Goal: Information Seeking & Learning: Learn about a topic

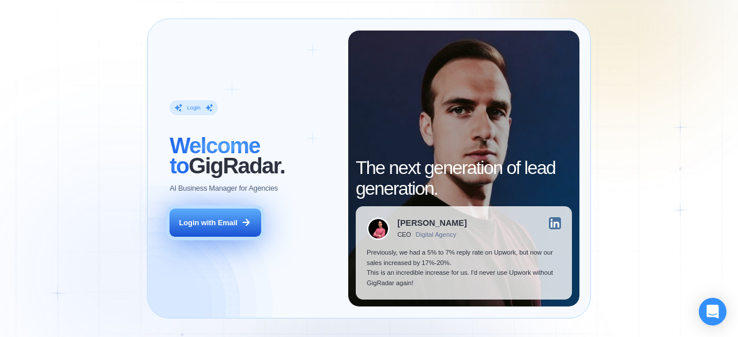
click at [216, 228] on button "Login with Email" at bounding box center [214, 223] width 91 height 29
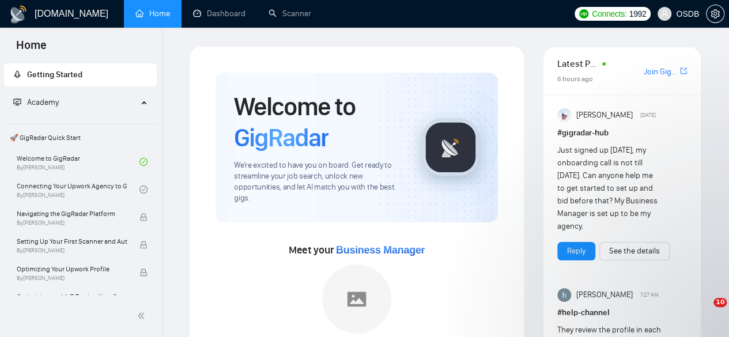
click at [688, 14] on span "OSDB" at bounding box center [687, 14] width 23 height 0
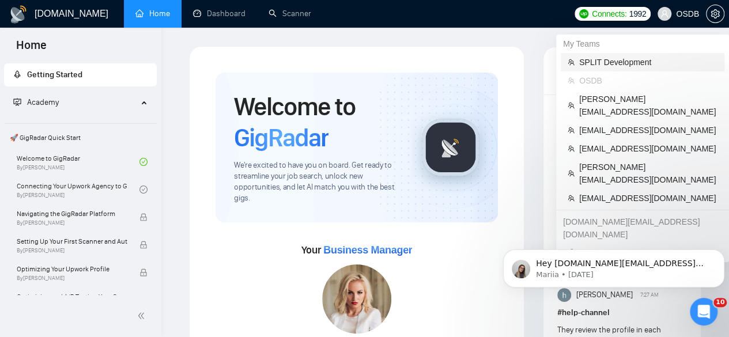
click at [636, 66] on span "SPLIT Development" at bounding box center [648, 62] width 138 height 13
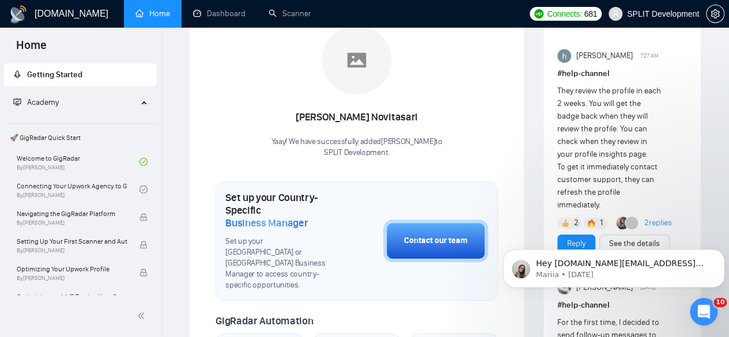
scroll to position [240, 0]
click at [289, 18] on link "Scanner" at bounding box center [290, 14] width 43 height 10
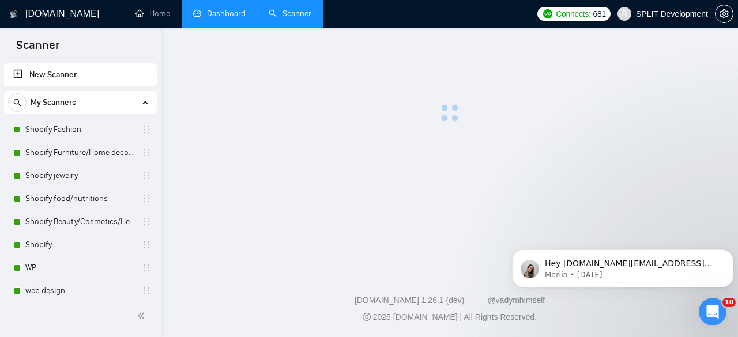
click at [244, 16] on link "Dashboard" at bounding box center [219, 14] width 52 height 10
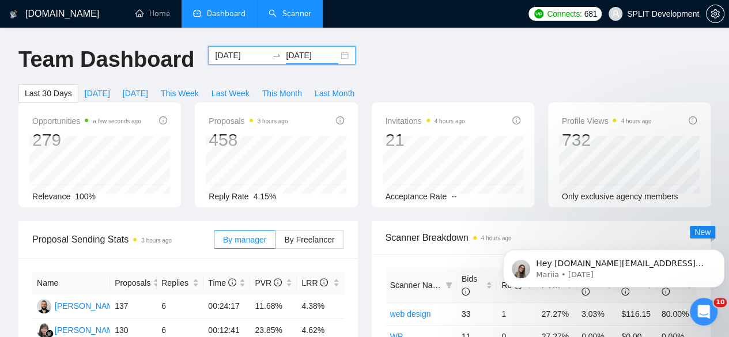
click at [293, 55] on input "[DATE]" at bounding box center [312, 55] width 52 height 13
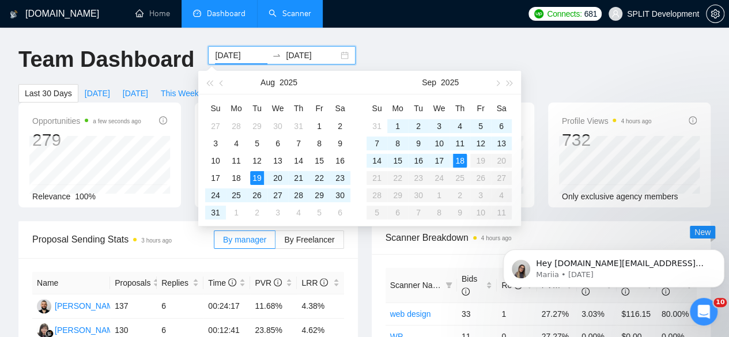
click at [247, 58] on input "[DATE]" at bounding box center [241, 55] width 52 height 13
click at [417, 145] on div "9" at bounding box center [418, 144] width 14 height 14
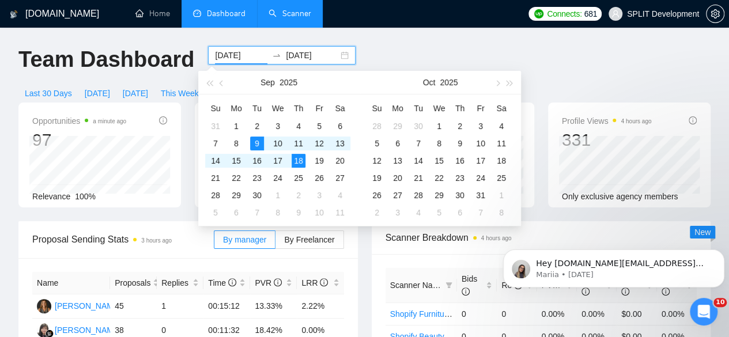
click at [249, 54] on input "[DATE]" at bounding box center [241, 55] width 52 height 13
type input "[DATE]"
click at [262, 164] on div "16" at bounding box center [257, 161] width 14 height 14
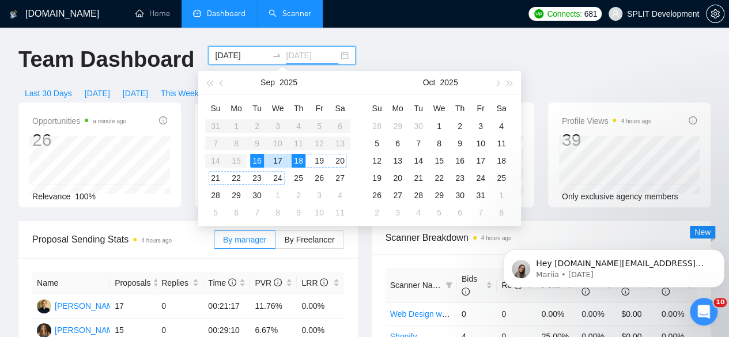
type input "[DATE]"
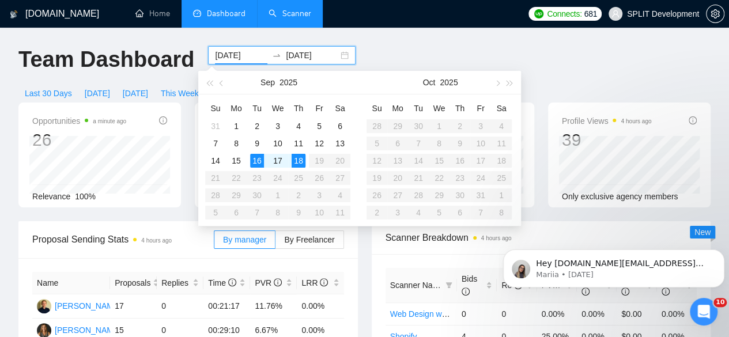
click at [247, 56] on input "[DATE]" at bounding box center [241, 55] width 52 height 13
click at [244, 131] on td "1" at bounding box center [236, 126] width 21 height 17
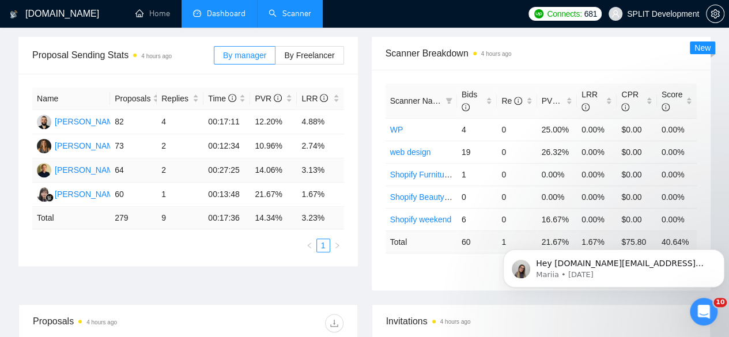
scroll to position [141, 0]
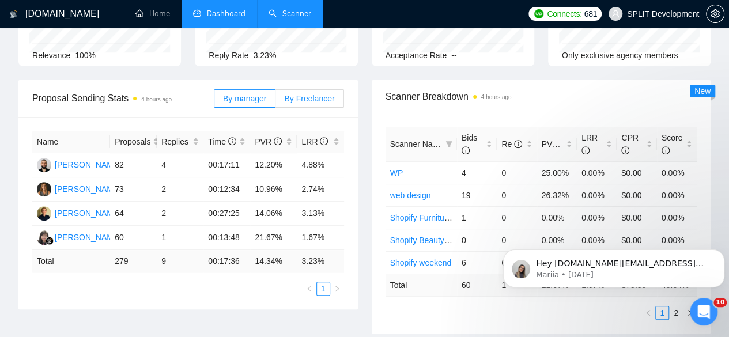
click at [320, 94] on span "By Freelancer" at bounding box center [309, 98] width 50 height 9
click at [275, 101] on input "By Freelancer" at bounding box center [275, 101] width 0 height 0
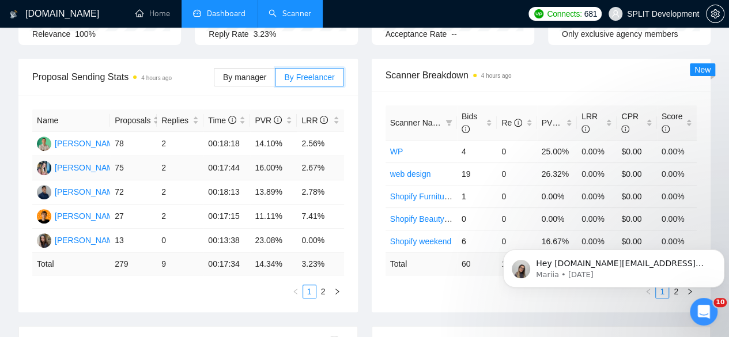
scroll to position [163, 0]
click at [325, 285] on link "2" at bounding box center [323, 291] width 13 height 13
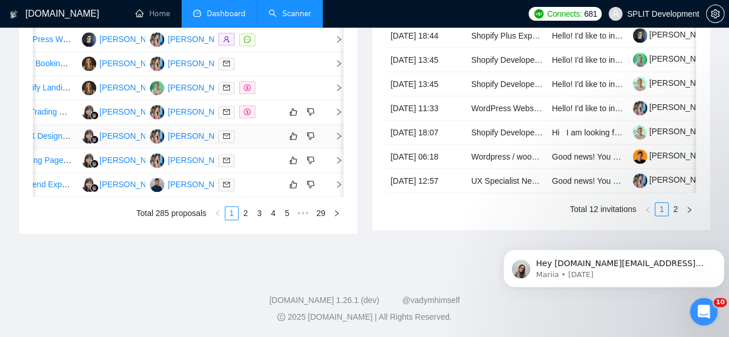
scroll to position [683, 0]
click at [246, 220] on link "2" at bounding box center [245, 213] width 13 height 13
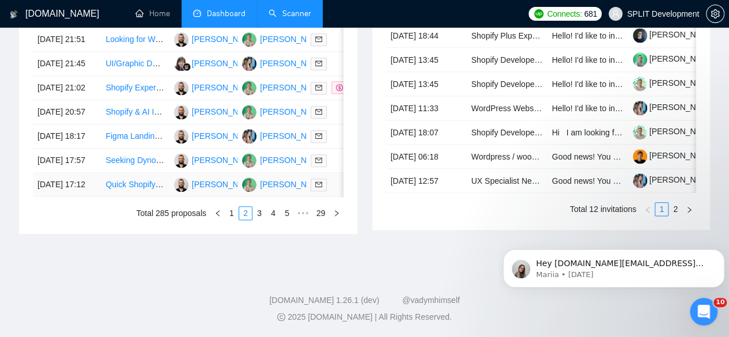
scroll to position [621, 0]
click at [89, 197] on td "[DATE] 17:12" at bounding box center [67, 185] width 68 height 24
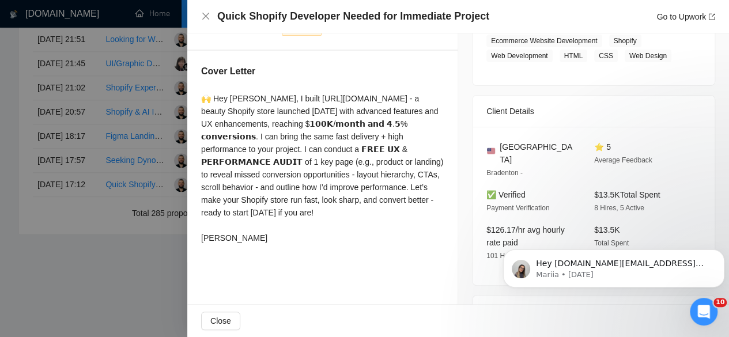
scroll to position [207, 0]
click at [120, 165] on div at bounding box center [364, 168] width 729 height 337
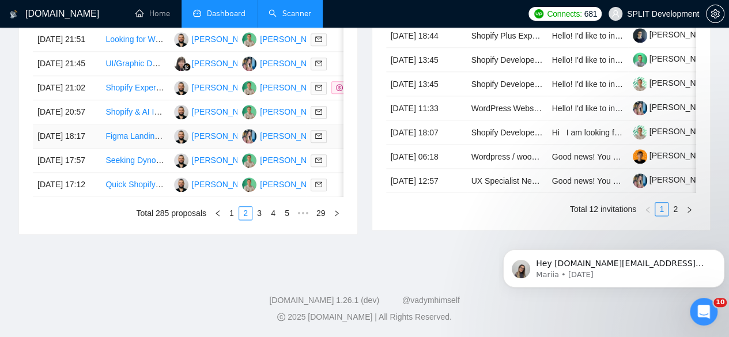
scroll to position [565, 0]
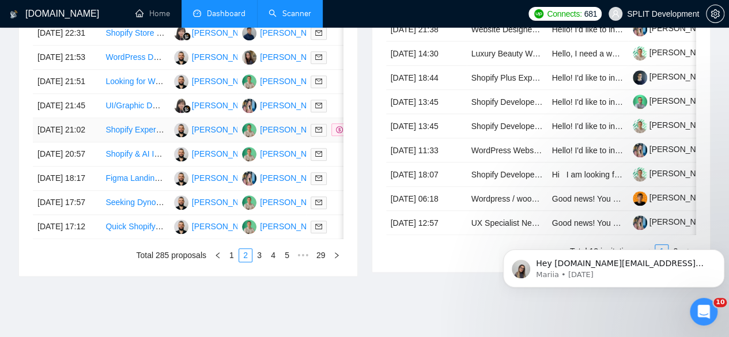
click at [95, 142] on td "[DATE] 21:02" at bounding box center [67, 130] width 68 height 24
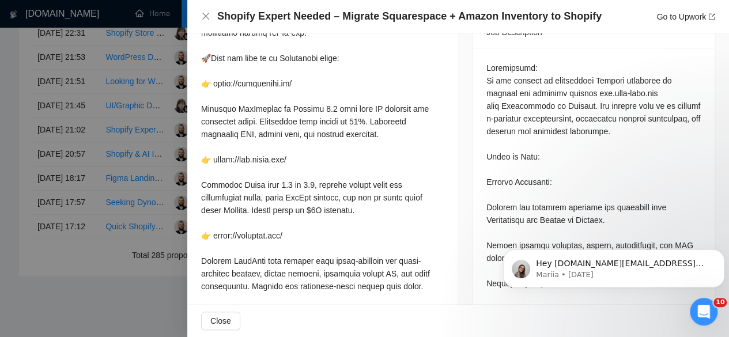
scroll to position [501, 0]
click at [130, 224] on div at bounding box center [364, 168] width 729 height 337
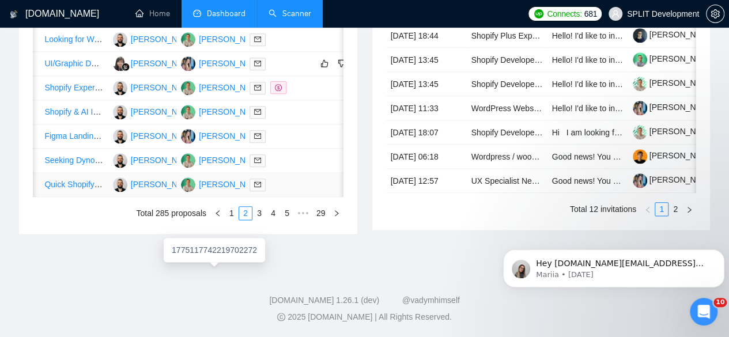
scroll to position [0, 0]
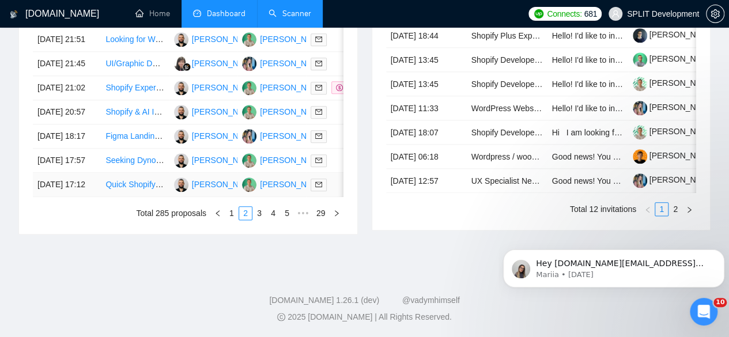
click at [89, 197] on td "[DATE] 17:12" at bounding box center [67, 185] width 68 height 24
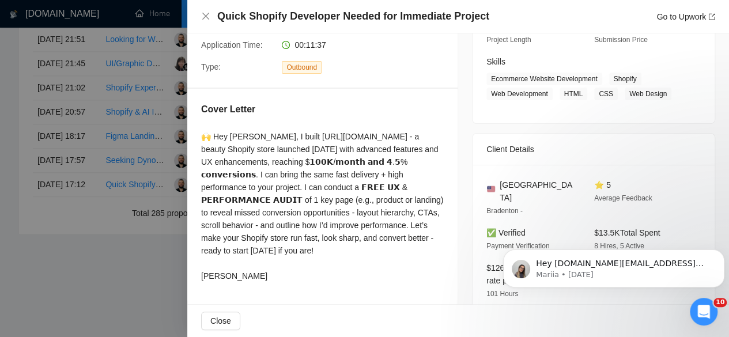
scroll to position [168, 0]
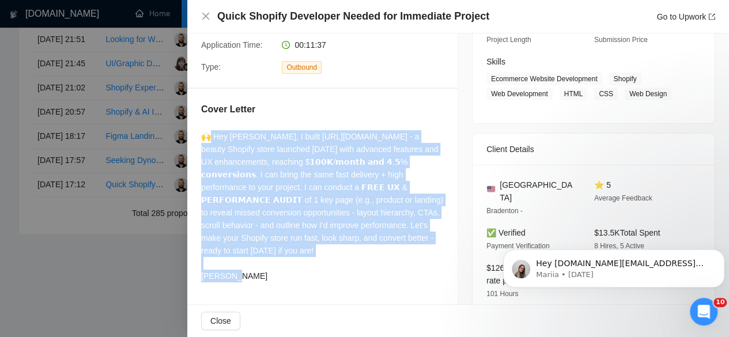
drag, startPoint x: 323, startPoint y: 254, endPoint x: 210, endPoint y: 131, distance: 166.8
click at [210, 131] on div "🙌 Hey [PERSON_NAME], I built [URL][DOMAIN_NAME] - a beauty Shopify store launch…" at bounding box center [322, 206] width 243 height 152
click at [277, 126] on div "Cover Letter 🙌 Hey Alyssa, I built [URL][DOMAIN_NAME] - a beauty Shopify store …" at bounding box center [322, 195] width 270 height 212
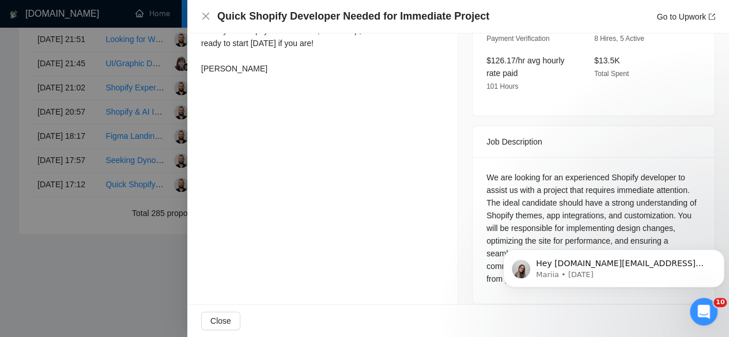
scroll to position [703, 0]
click at [722, 252] on icon "Dismiss notification" at bounding box center [721, 253] width 4 height 4
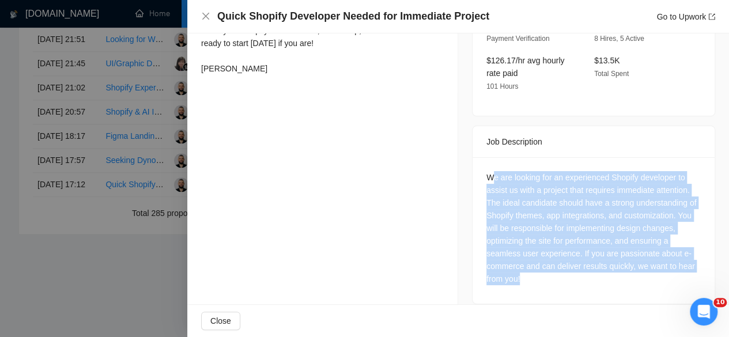
drag, startPoint x: 529, startPoint y: 260, endPoint x: 486, endPoint y: 163, distance: 106.6
click at [486, 171] on div "We are looking for an experienced Shopify developer to assist us with a project…" at bounding box center [593, 228] width 214 height 114
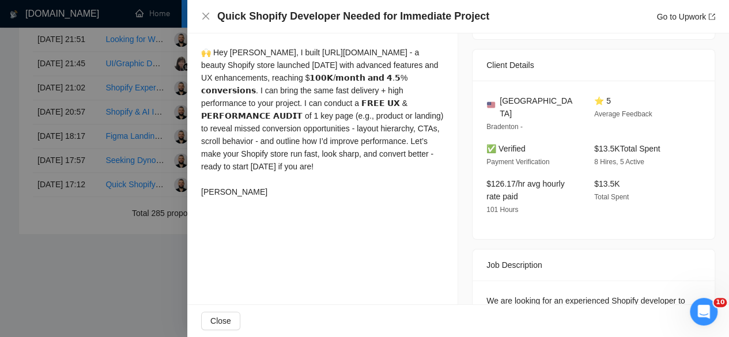
scroll to position [193, 0]
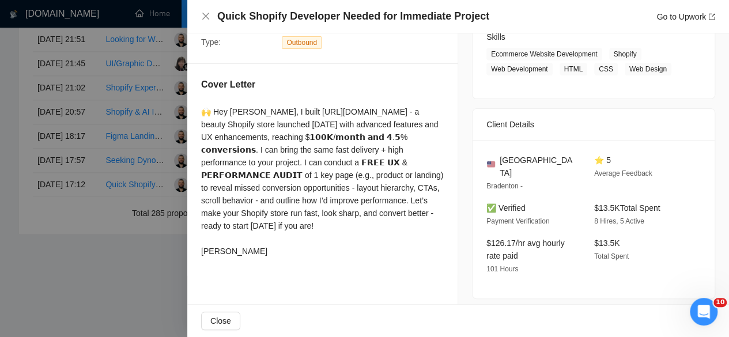
click at [128, 162] on div at bounding box center [364, 168] width 729 height 337
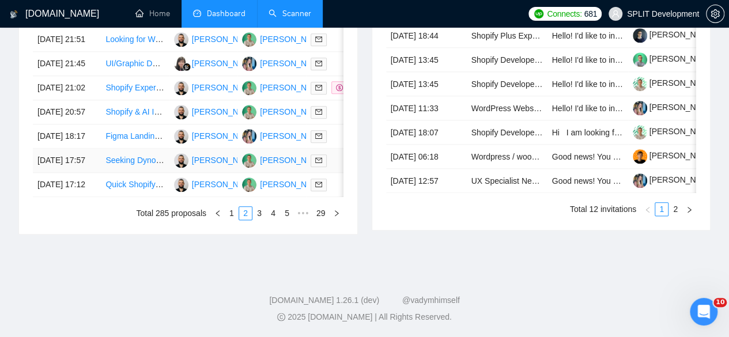
scroll to position [651, 0]
click at [85, 173] on td "[DATE] 17:57" at bounding box center [67, 161] width 68 height 24
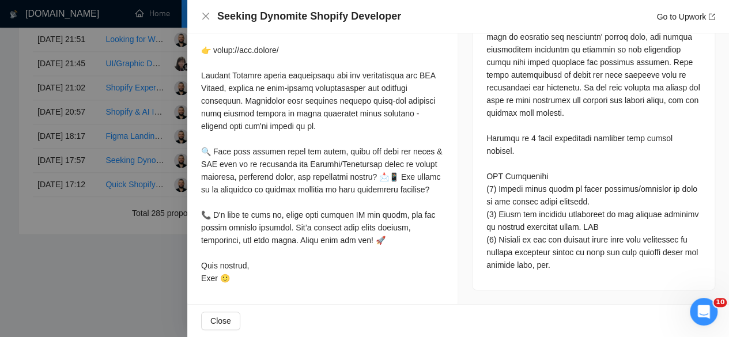
scroll to position [697, 0]
click at [141, 114] on div at bounding box center [364, 168] width 729 height 337
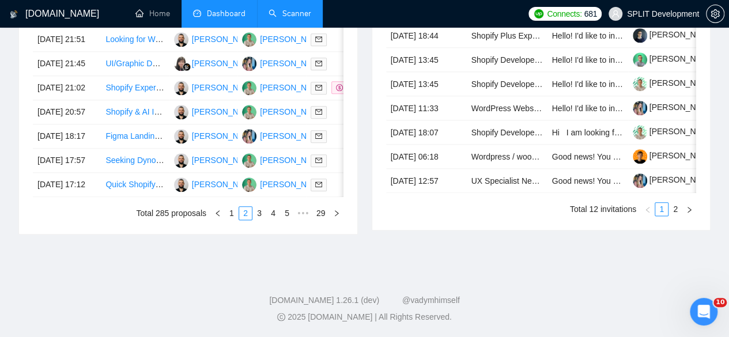
scroll to position [703, 0]
click at [262, 217] on link "3" at bounding box center [259, 213] width 13 height 13
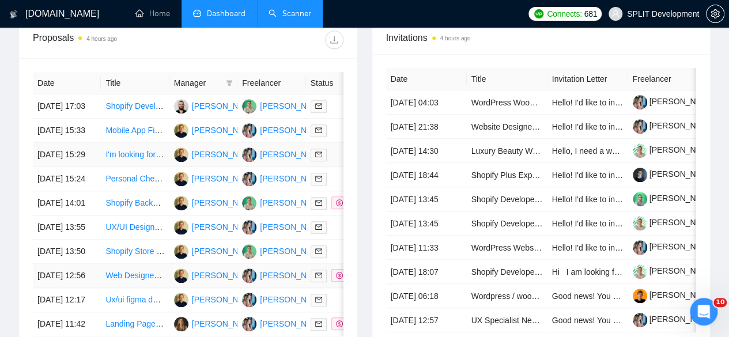
scroll to position [455, 0]
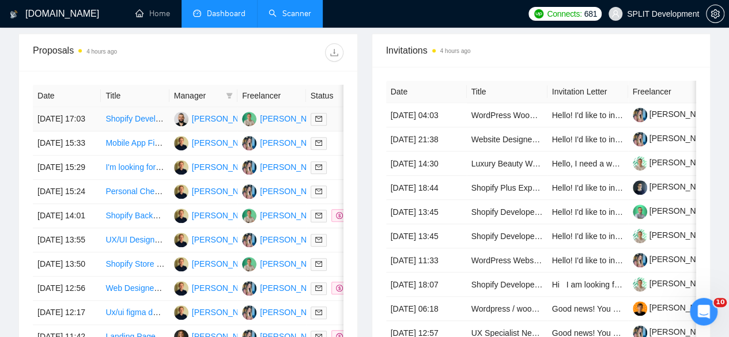
click at [89, 107] on td "[DATE] 17:03" at bounding box center [67, 119] width 68 height 24
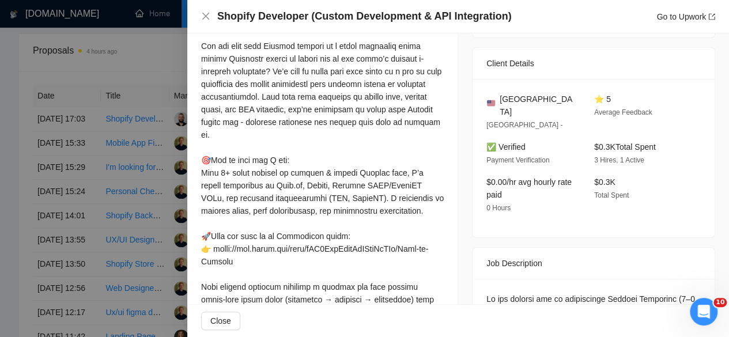
scroll to position [233, 0]
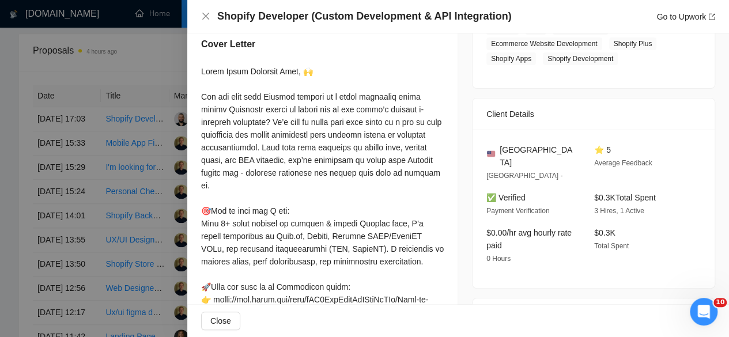
click at [101, 165] on div at bounding box center [364, 168] width 729 height 337
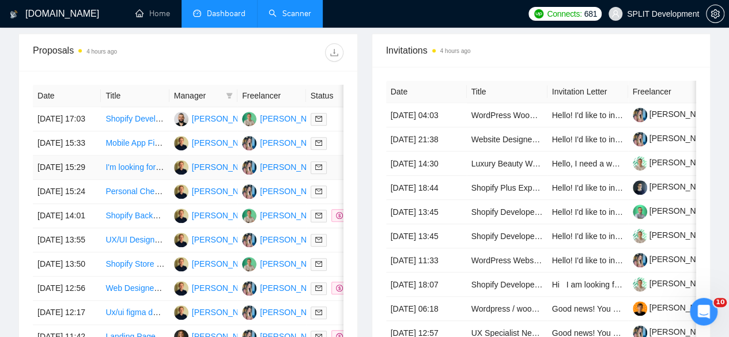
click at [89, 180] on td "[DATE] 15:29" at bounding box center [67, 168] width 68 height 24
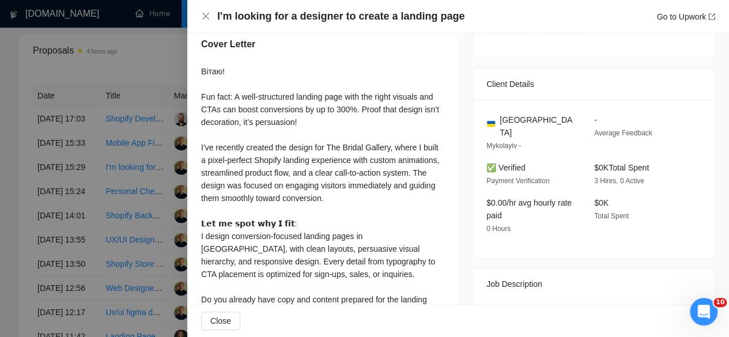
click at [95, 127] on div at bounding box center [364, 168] width 729 height 337
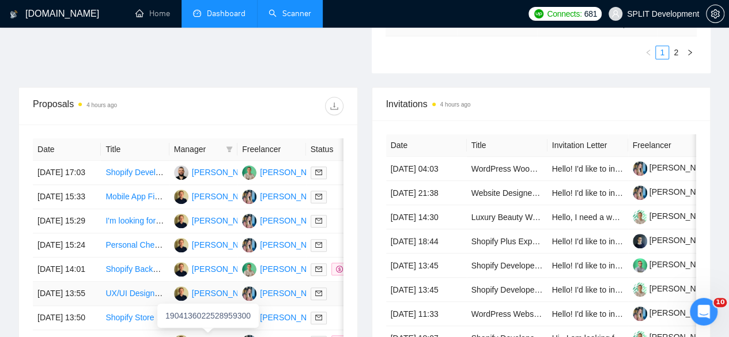
scroll to position [401, 0]
click at [96, 194] on td "[DATE] 15:33" at bounding box center [67, 198] width 68 height 24
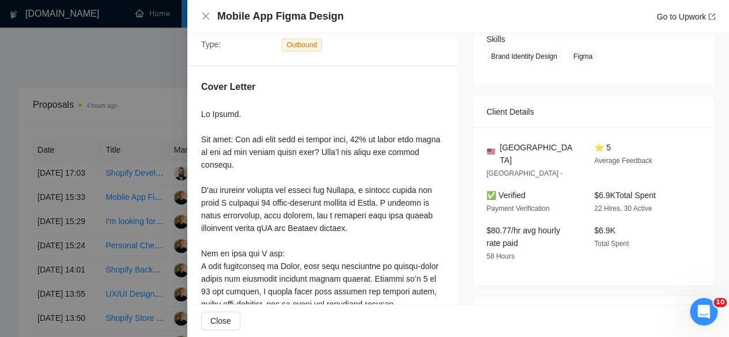
scroll to position [189, 0]
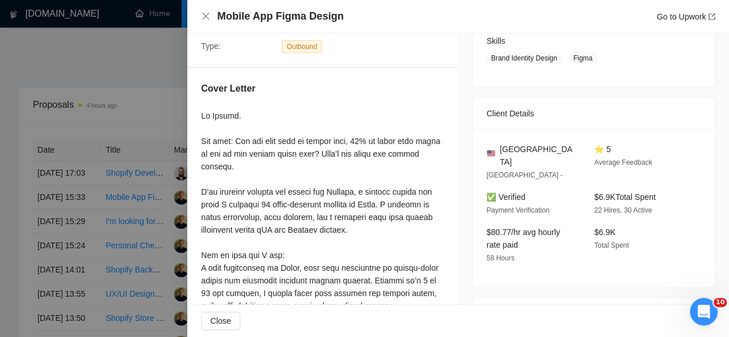
click at [92, 259] on div at bounding box center [364, 168] width 729 height 337
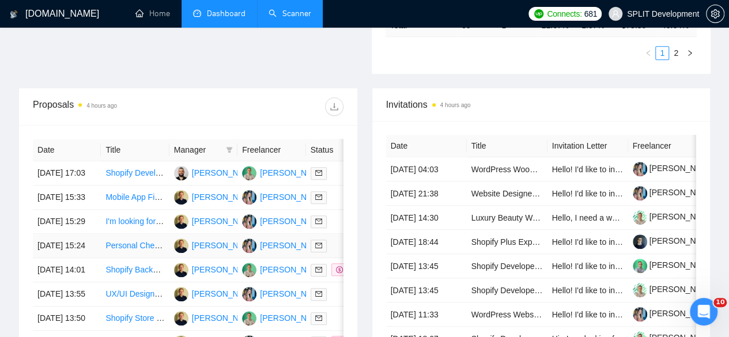
scroll to position [530, 0]
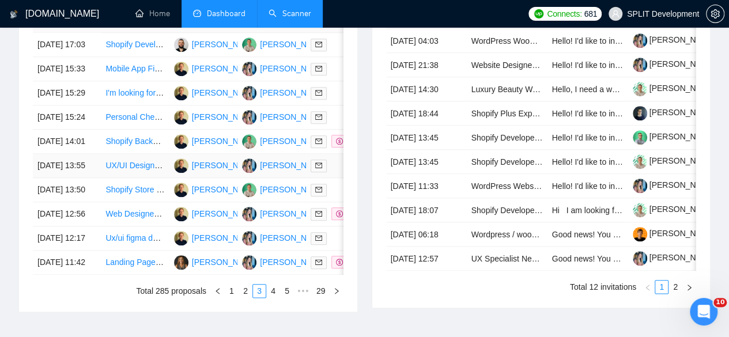
click at [91, 178] on td "[DATE] 13:55" at bounding box center [67, 166] width 68 height 24
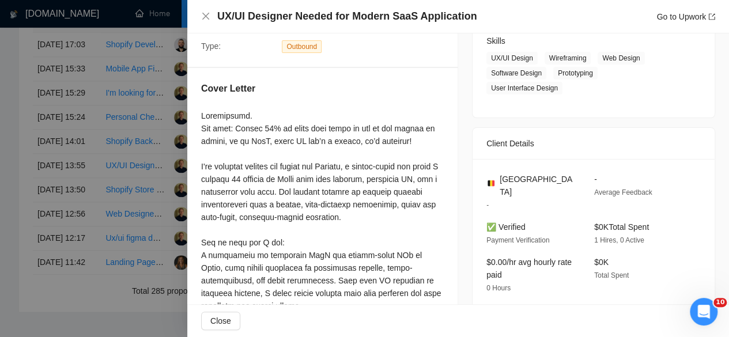
click at [133, 243] on div at bounding box center [364, 168] width 729 height 337
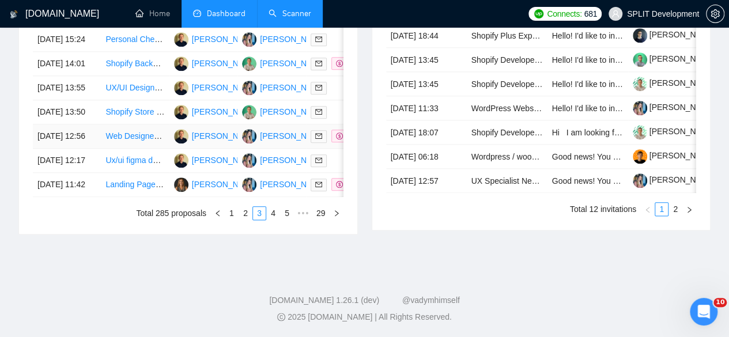
scroll to position [646, 0]
click at [243, 220] on link "2" at bounding box center [245, 213] width 13 height 13
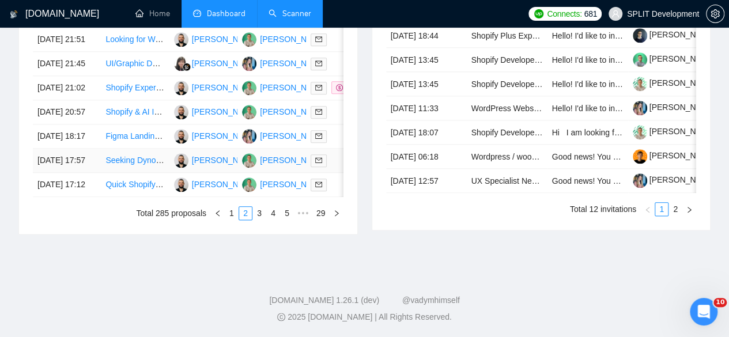
click at [85, 173] on td "[DATE] 17:57" at bounding box center [67, 161] width 68 height 24
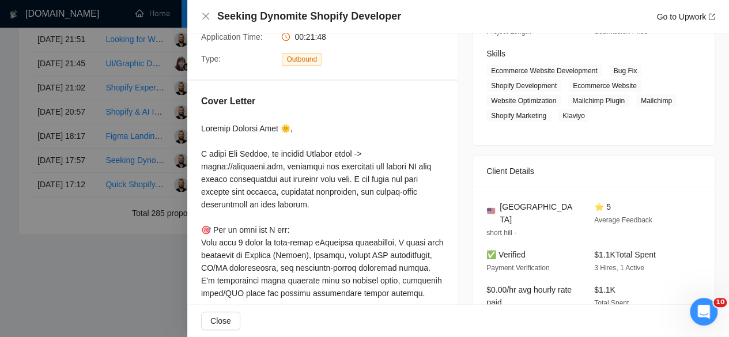
scroll to position [633, 0]
click at [99, 129] on div at bounding box center [364, 168] width 729 height 337
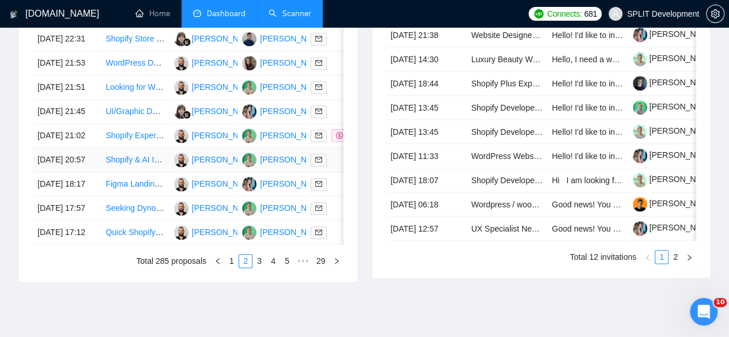
scroll to position [558, 0]
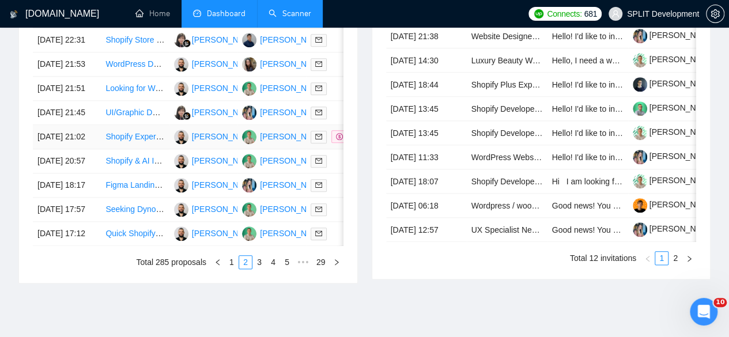
click at [99, 149] on td "[DATE] 21:02" at bounding box center [67, 137] width 68 height 24
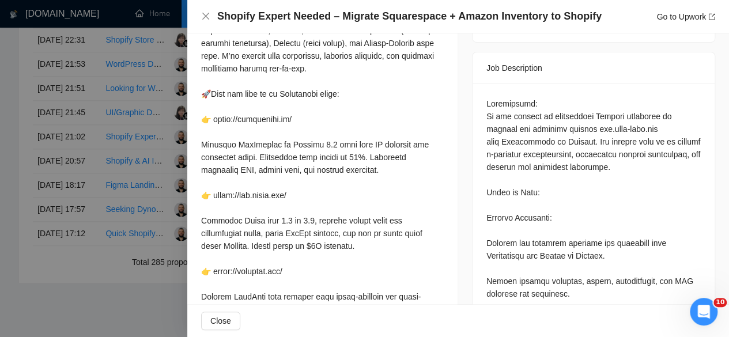
scroll to position [462, 0]
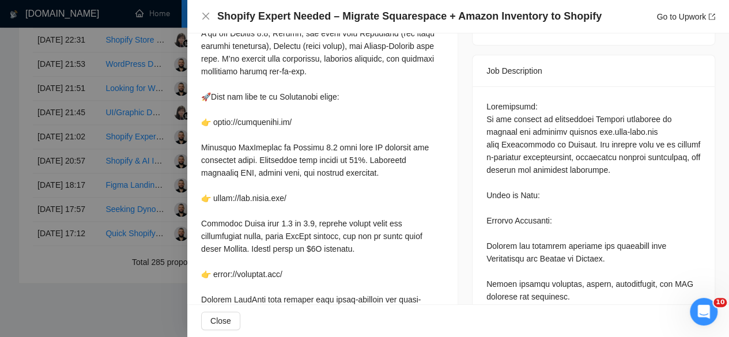
click at [108, 203] on div at bounding box center [364, 168] width 729 height 337
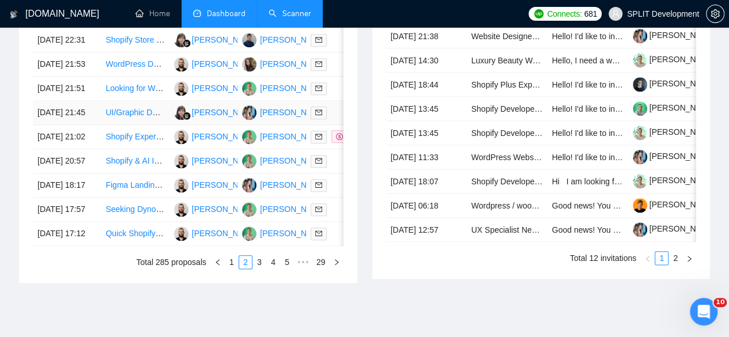
scroll to position [492, 0]
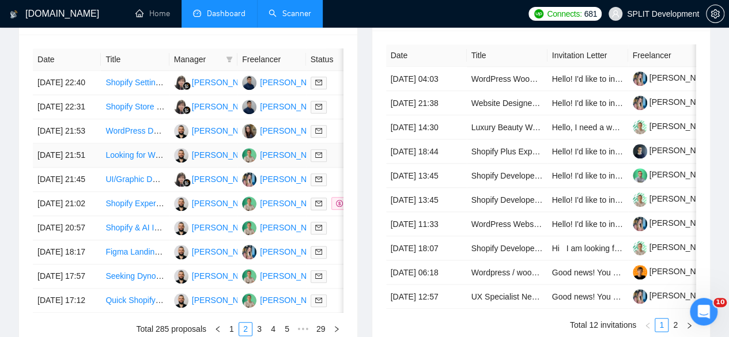
click at [90, 162] on td "[DATE] 21:51" at bounding box center [67, 156] width 68 height 24
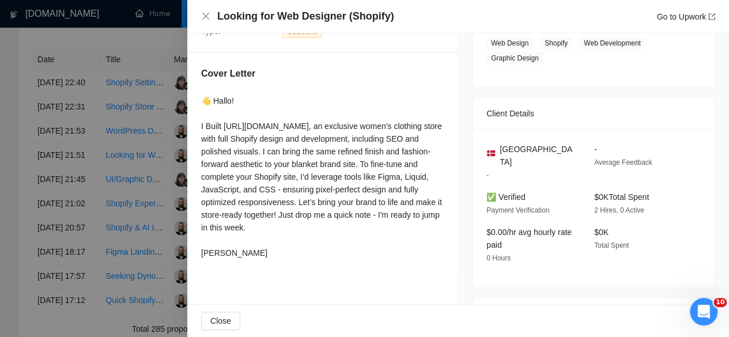
scroll to position [205, 0]
click at [86, 158] on div at bounding box center [364, 168] width 729 height 337
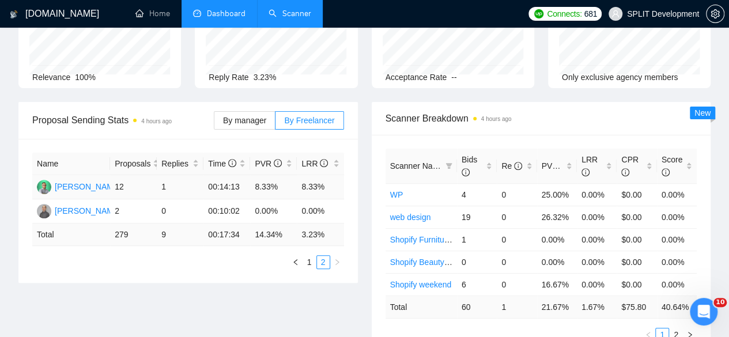
scroll to position [120, 0]
click at [256, 110] on label "By manager" at bounding box center [245, 119] width 62 height 18
click at [214, 122] on input "By manager" at bounding box center [214, 122] width 0 height 0
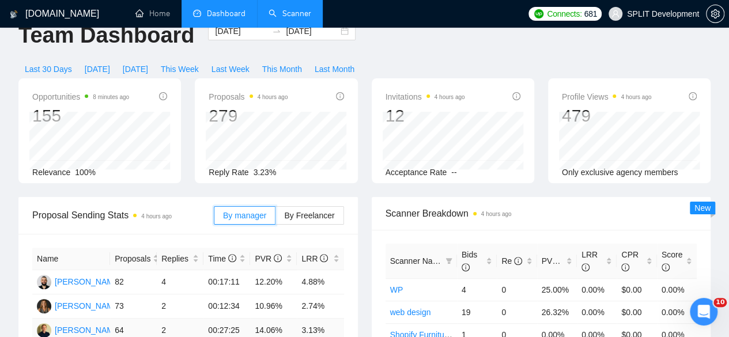
scroll to position [0, 0]
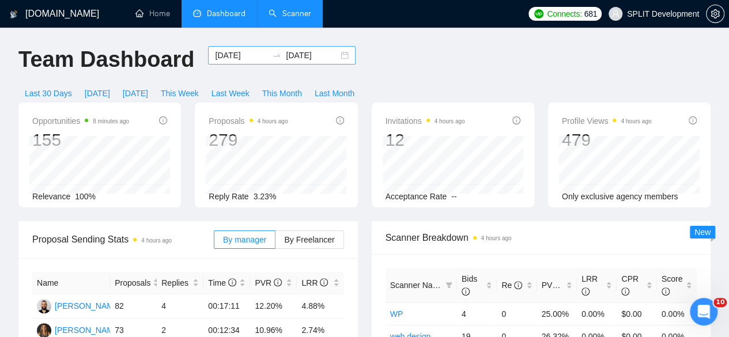
click at [253, 52] on input "[DATE]" at bounding box center [241, 55] width 52 height 13
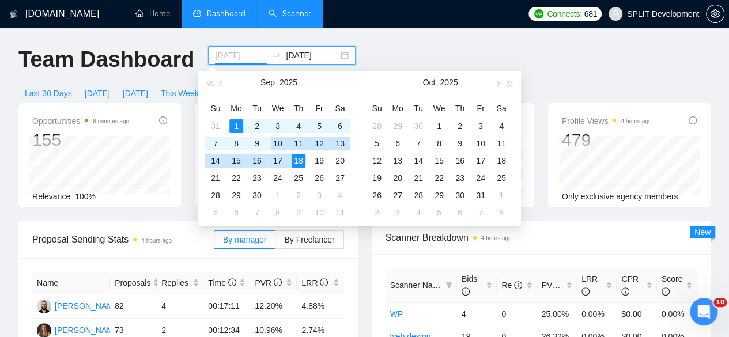
type input "[DATE]"
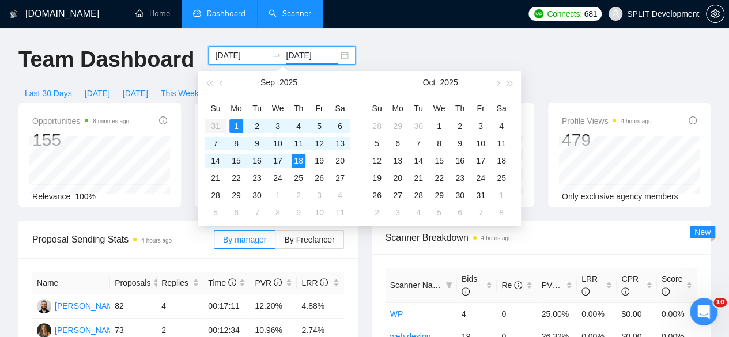
click at [298, 61] on input "[DATE]" at bounding box center [312, 55] width 52 height 13
type input "[DATE]"
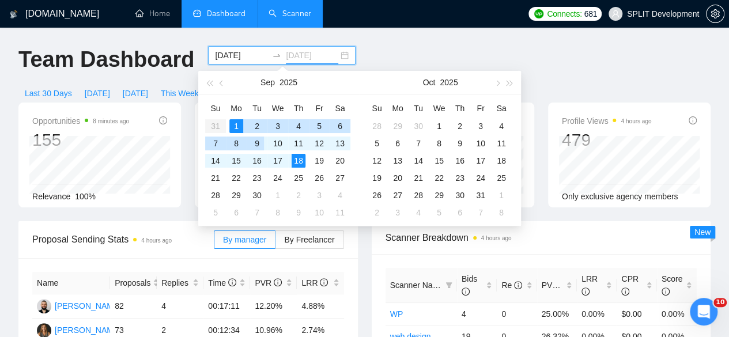
click at [262, 141] on div "9" at bounding box center [257, 144] width 14 height 14
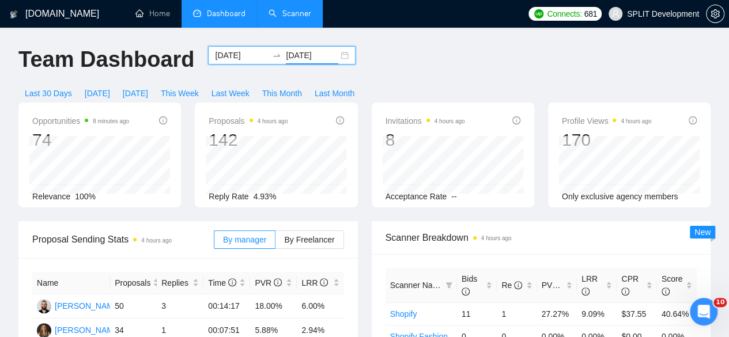
click at [246, 53] on input "[DATE]" at bounding box center [241, 55] width 52 height 13
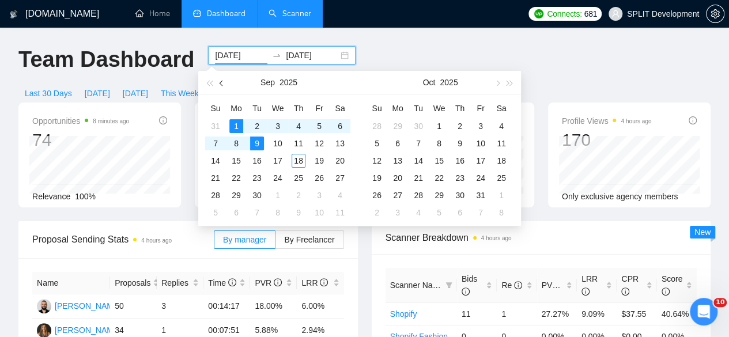
click at [225, 86] on button "button" at bounding box center [222, 82] width 13 height 23
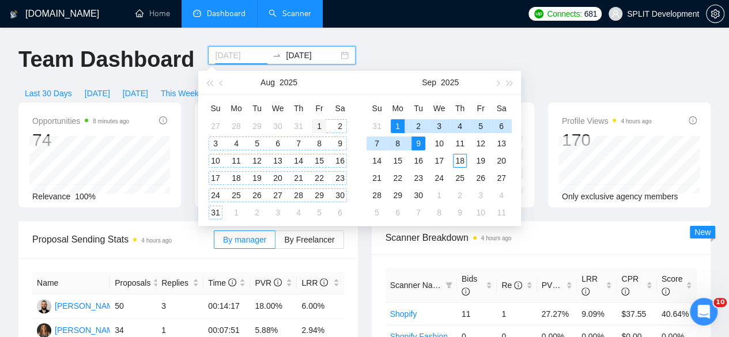
type input "[DATE]"
click at [313, 129] on div "1" at bounding box center [319, 126] width 14 height 14
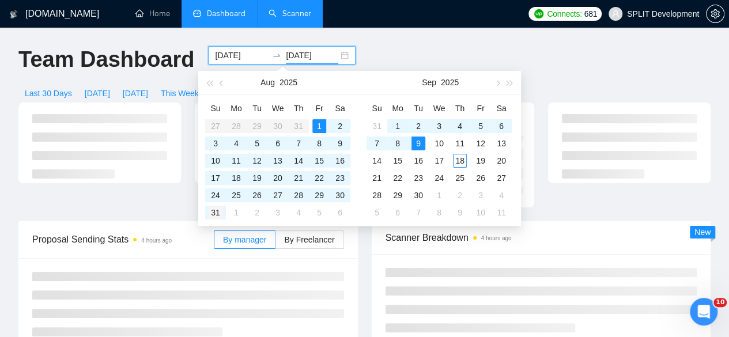
click at [216, 211] on div "31" at bounding box center [216, 213] width 14 height 14
click at [358, 263] on div "Proposal Sending Stats 4 hours ago By manager By Freelancer" at bounding box center [188, 285] width 353 height 129
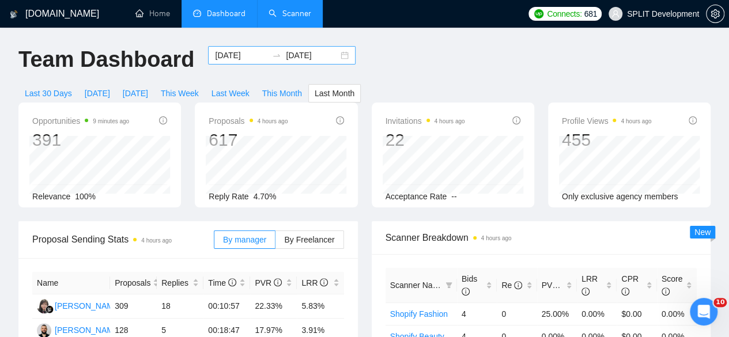
click at [295, 50] on input "[DATE]" at bounding box center [312, 55] width 52 height 13
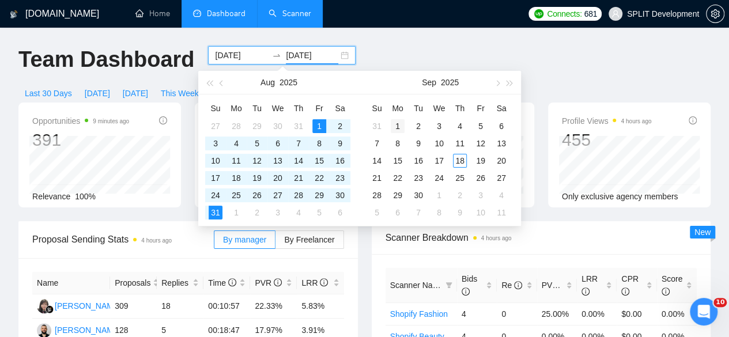
type input "[DATE]"
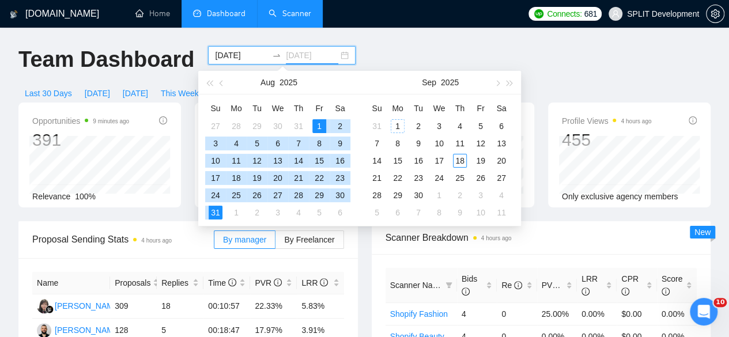
click at [397, 122] on div "1" at bounding box center [398, 126] width 14 height 14
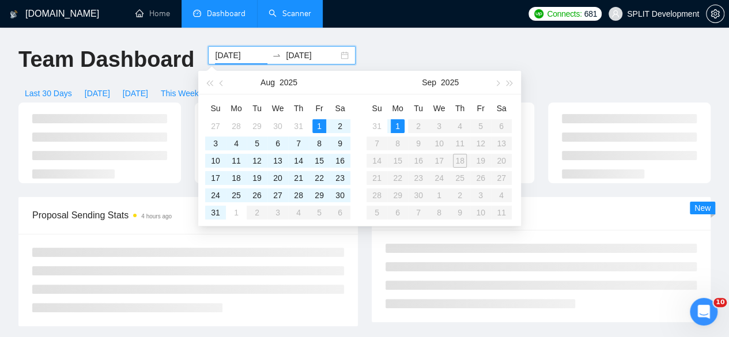
click at [231, 49] on input "[DATE]" at bounding box center [241, 55] width 52 height 13
click at [399, 125] on div "1" at bounding box center [398, 126] width 14 height 14
click at [300, 52] on input "[DATE]" at bounding box center [312, 55] width 52 height 13
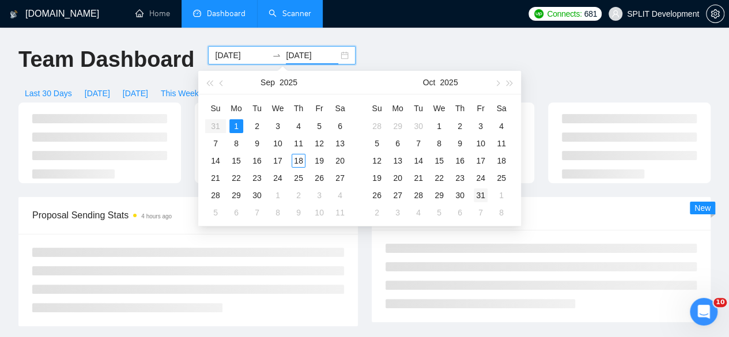
type input "[DATE]"
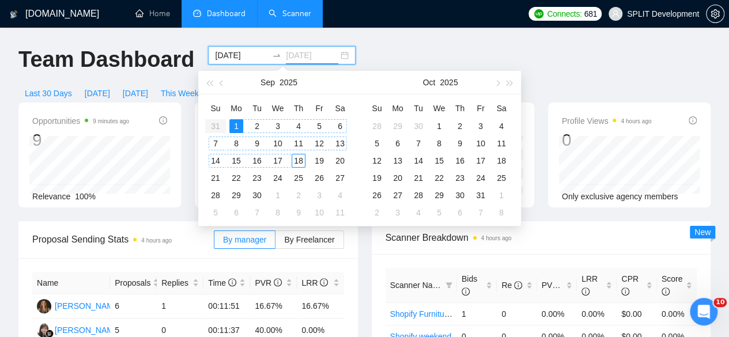
type input "[DATE]"
click at [301, 162] on div "18" at bounding box center [299, 161] width 14 height 14
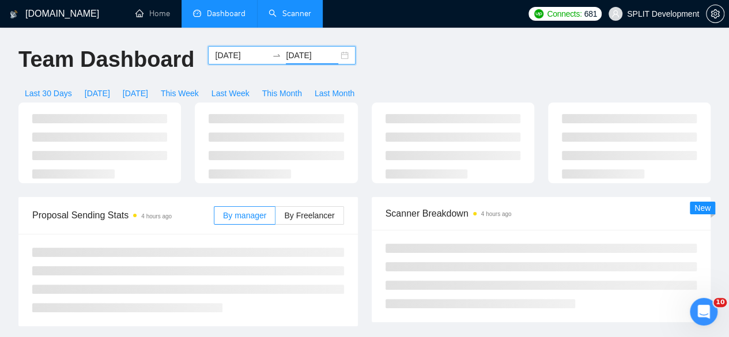
click at [239, 56] on input "[DATE]" at bounding box center [241, 55] width 52 height 13
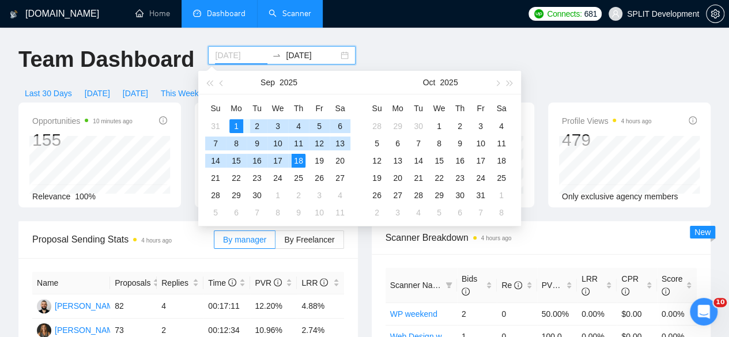
type input "[DATE]"
drag, startPoint x: 241, startPoint y: 59, endPoint x: 236, endPoint y: 127, distance: 68.2
click at [236, 127] on body "[DOMAIN_NAME] Home Dashboard Scanner Connects: 681 SPLIT Development Team Dashb…" at bounding box center [364, 168] width 729 height 337
click at [236, 127] on div "1" at bounding box center [236, 126] width 14 height 14
type input "[DATE]"
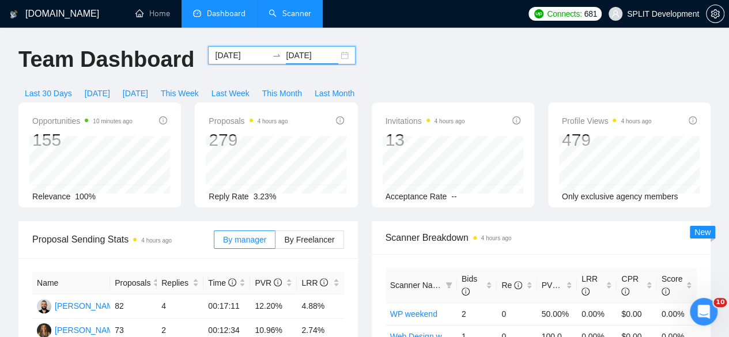
click at [364, 247] on div "Proposal Sending Stats 4 hours ago By manager By Freelancer Name Proposals Repl…" at bounding box center [188, 335] width 353 height 229
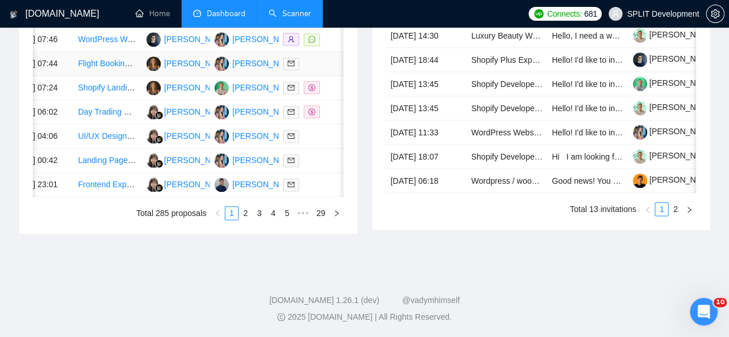
scroll to position [654, 0]
click at [249, 220] on link "2" at bounding box center [245, 213] width 13 height 13
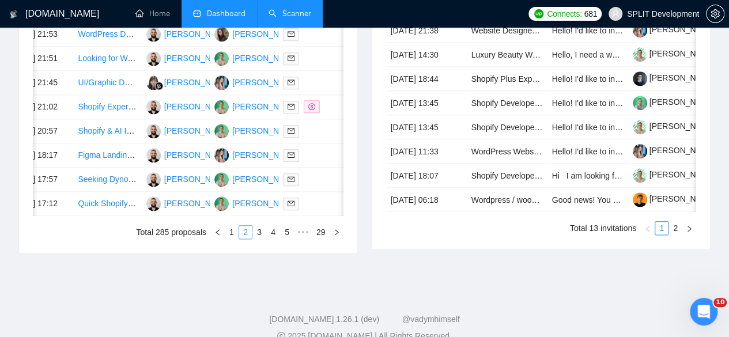
scroll to position [585, 0]
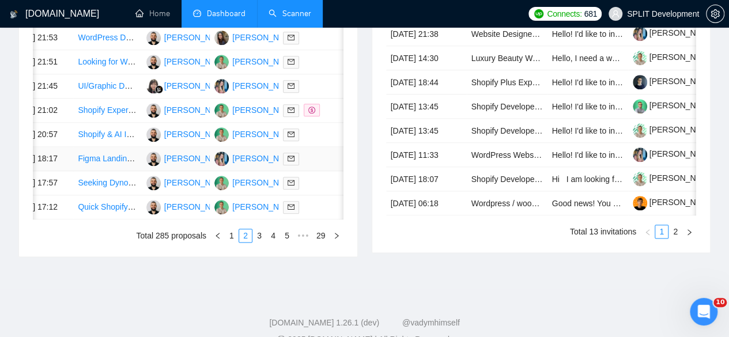
click at [66, 171] on td "[DATE] 18:17" at bounding box center [39, 159] width 68 height 24
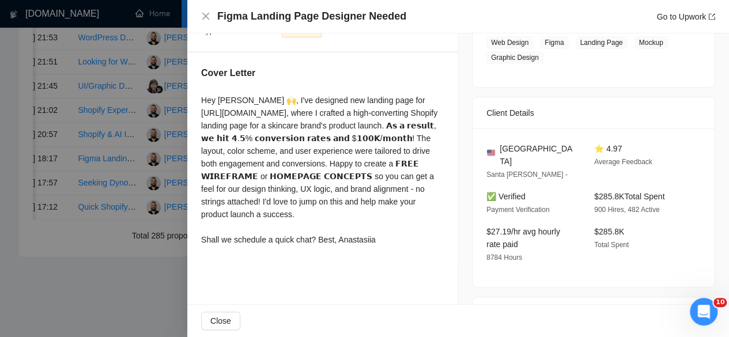
click at [75, 205] on div at bounding box center [364, 168] width 729 height 337
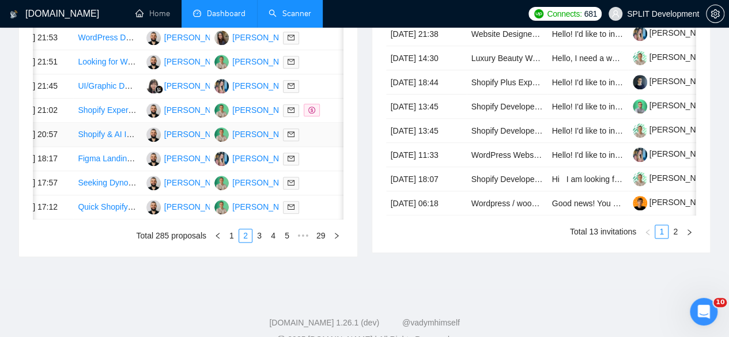
click at [65, 147] on td "[DATE] 20:57" at bounding box center [39, 135] width 68 height 24
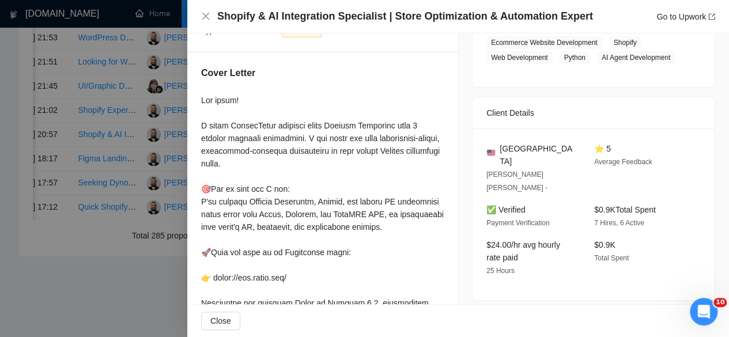
click at [156, 182] on div at bounding box center [364, 168] width 729 height 337
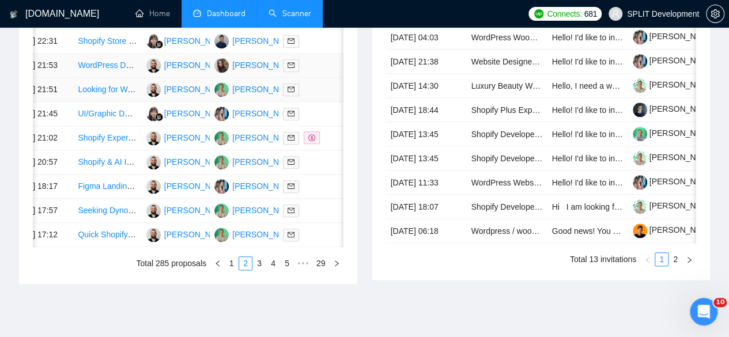
scroll to position [540, 0]
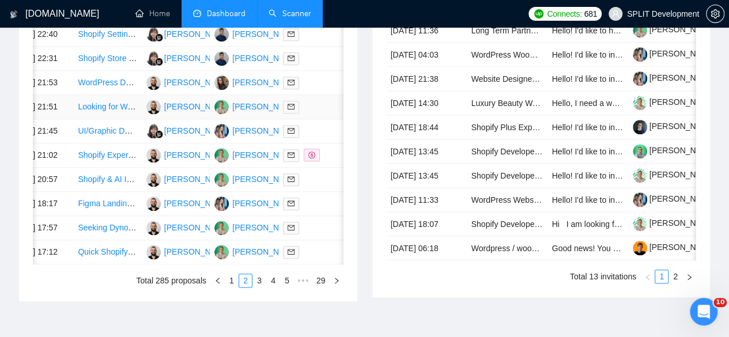
click at [58, 119] on td "[DATE] 21:51" at bounding box center [39, 107] width 68 height 24
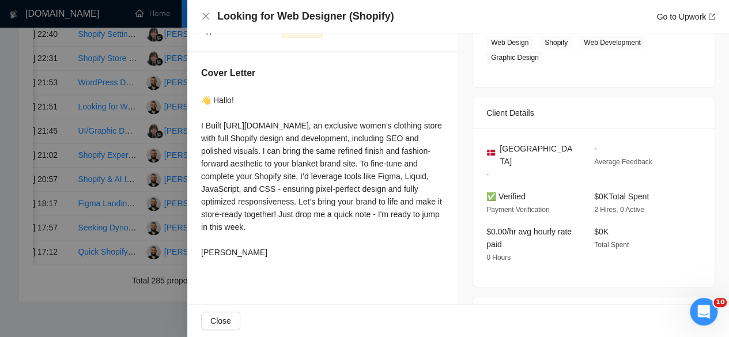
click at [72, 152] on div at bounding box center [364, 168] width 729 height 337
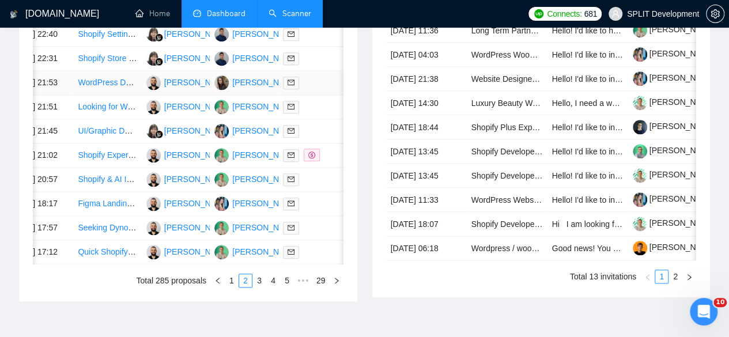
click at [72, 95] on td "[DATE] 21:53" at bounding box center [39, 83] width 68 height 24
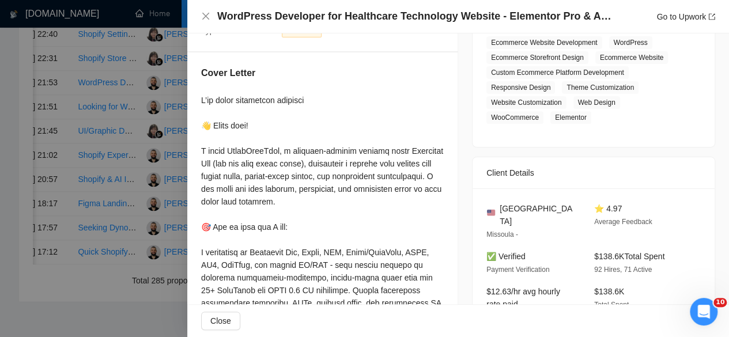
click at [62, 156] on div at bounding box center [364, 168] width 729 height 337
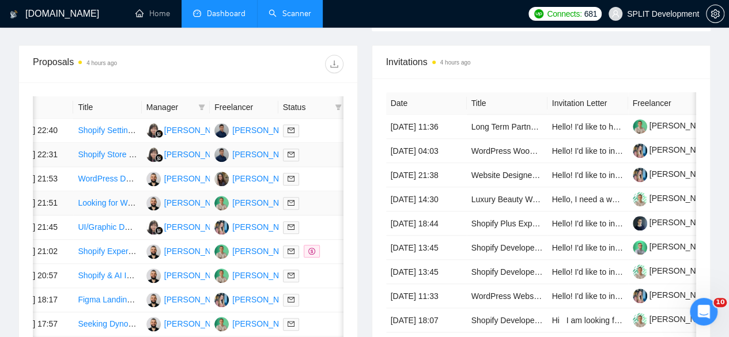
scroll to position [703, 0]
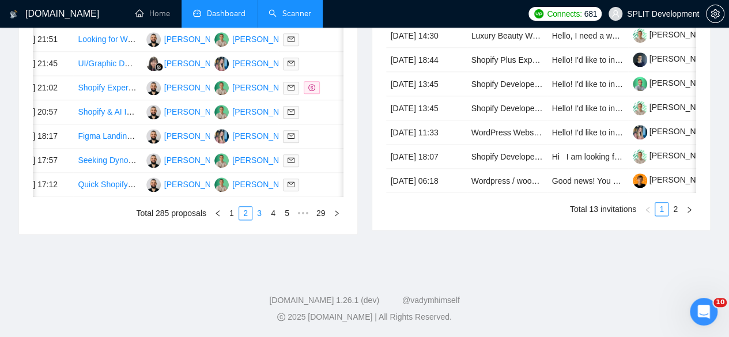
click at [262, 220] on link "3" at bounding box center [259, 213] width 13 height 13
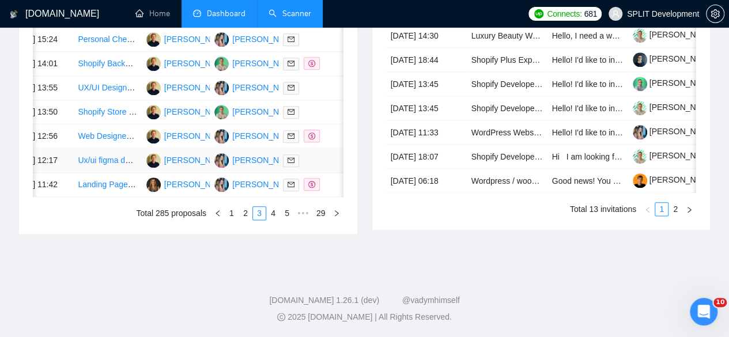
click at [68, 149] on td "[DATE] 12:17" at bounding box center [39, 161] width 68 height 24
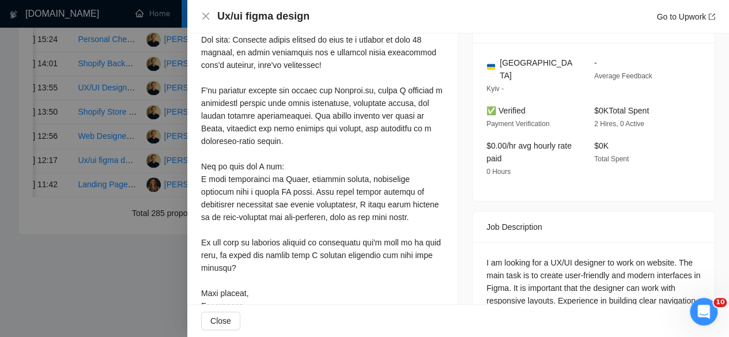
scroll to position [289, 0]
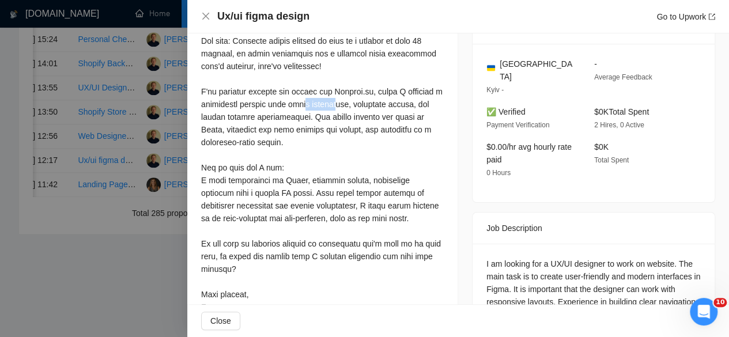
drag, startPoint x: 326, startPoint y: 90, endPoint x: 367, endPoint y: 92, distance: 40.4
click at [367, 92] on div at bounding box center [322, 161] width 243 height 304
click at [370, 92] on div at bounding box center [322, 161] width 243 height 304
drag, startPoint x: 369, startPoint y: 92, endPoint x: 326, endPoint y: 89, distance: 43.9
click at [326, 89] on div at bounding box center [322, 161] width 243 height 304
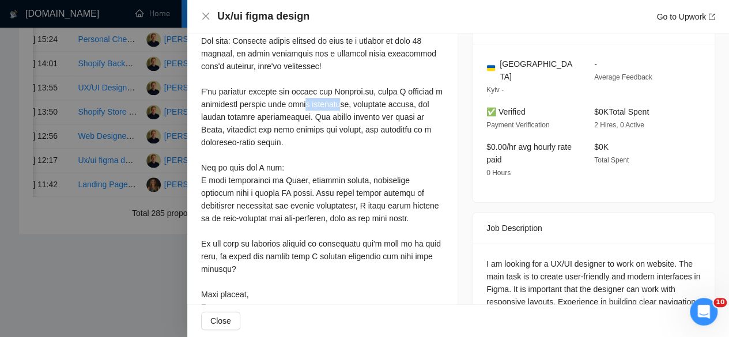
scroll to position [350, 0]
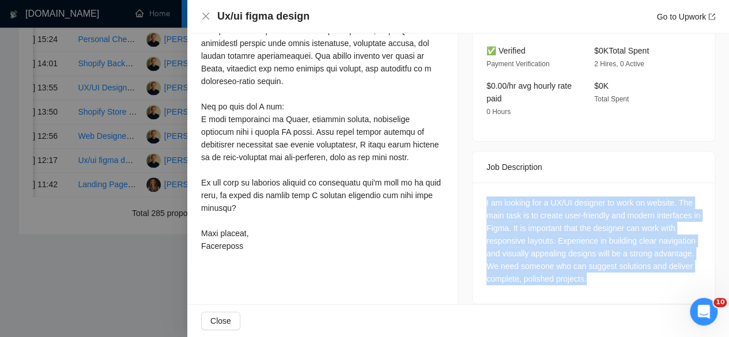
drag, startPoint x: 594, startPoint y: 273, endPoint x: 459, endPoint y: 173, distance: 168.1
click at [459, 173] on div "Job Posting Details Overview [DATE] 11:56 Published $25 - $47 Hourly Rate Exper…" at bounding box center [593, 0] width 271 height 635
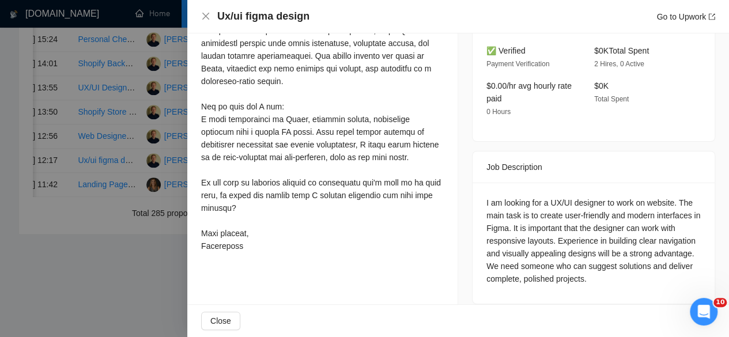
click at [156, 111] on div at bounding box center [364, 168] width 729 height 337
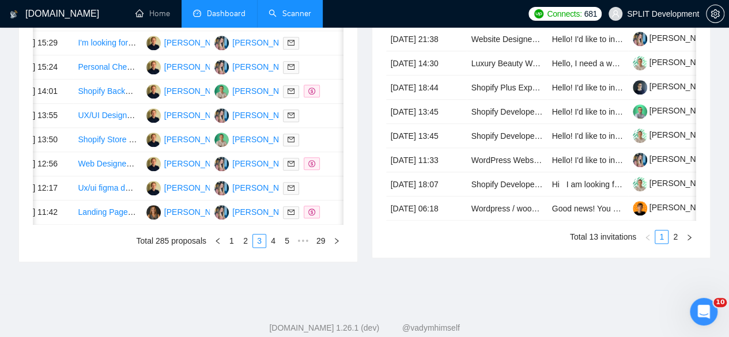
scroll to position [507, 0]
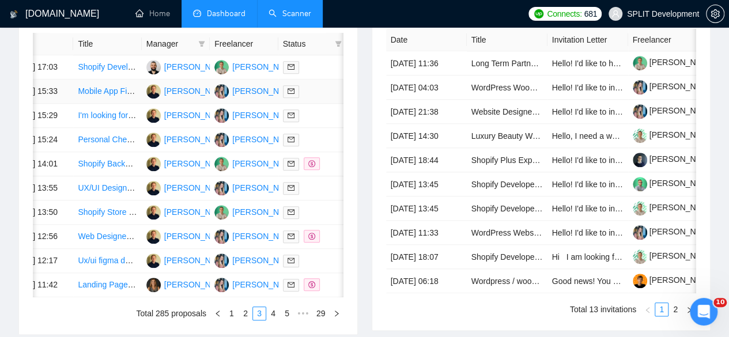
click at [135, 97] on td "Mobile App Figma Design" at bounding box center [107, 92] width 68 height 24
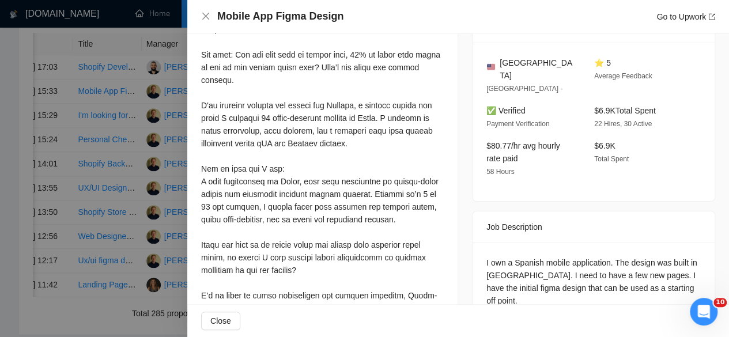
scroll to position [241, 0]
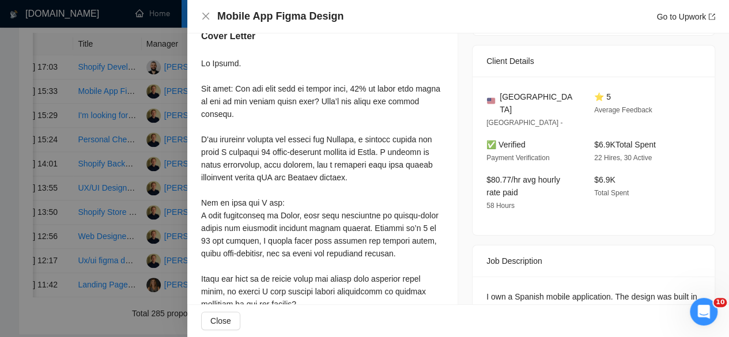
click at [146, 157] on div at bounding box center [364, 168] width 729 height 337
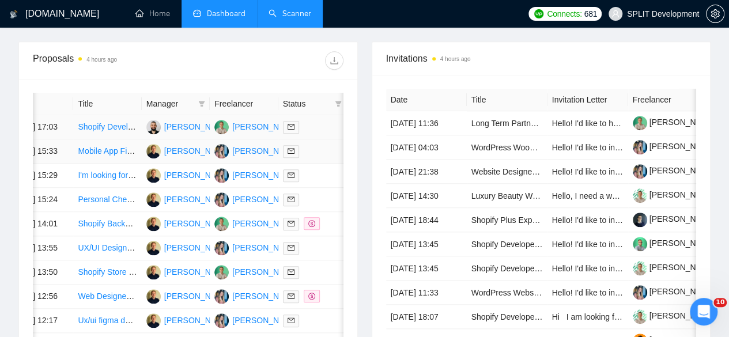
scroll to position [443, 0]
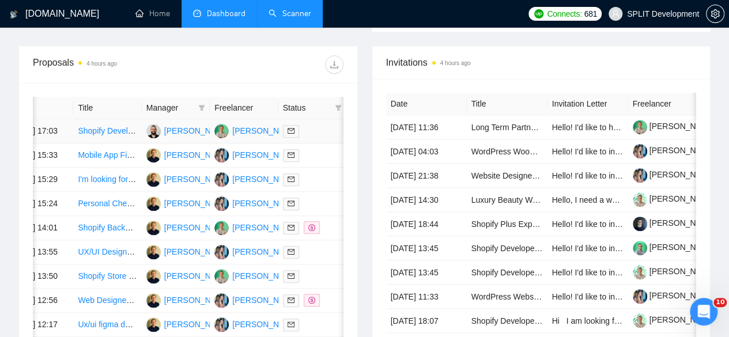
click at [123, 126] on td "Shopify Developer (Custom Development & API Integration)" at bounding box center [107, 131] width 68 height 24
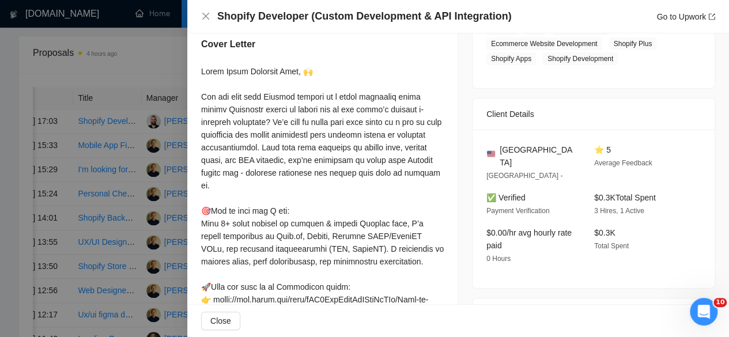
scroll to position [231, 0]
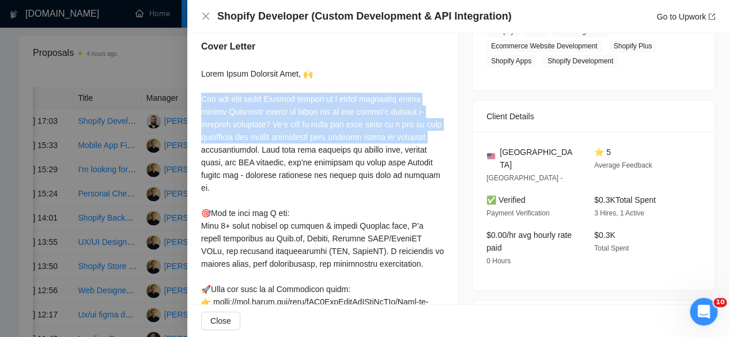
drag, startPoint x: 280, startPoint y: 122, endPoint x: 199, endPoint y: 100, distance: 84.2
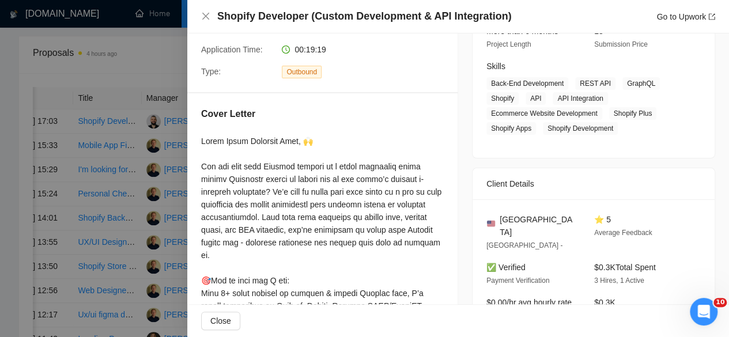
scroll to position [164, 0]
click at [131, 165] on div at bounding box center [364, 168] width 729 height 337
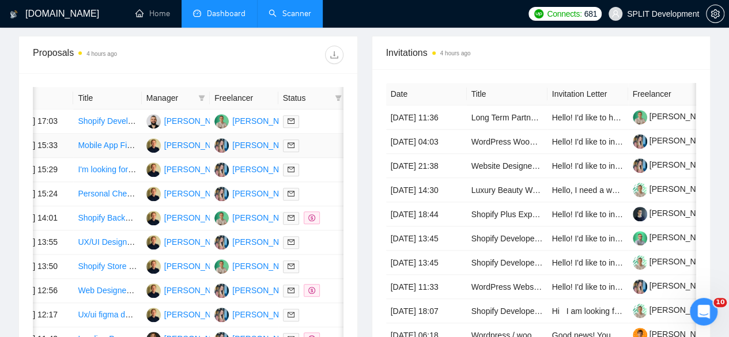
click at [130, 153] on td "Mobile App Figma Design" at bounding box center [107, 146] width 68 height 24
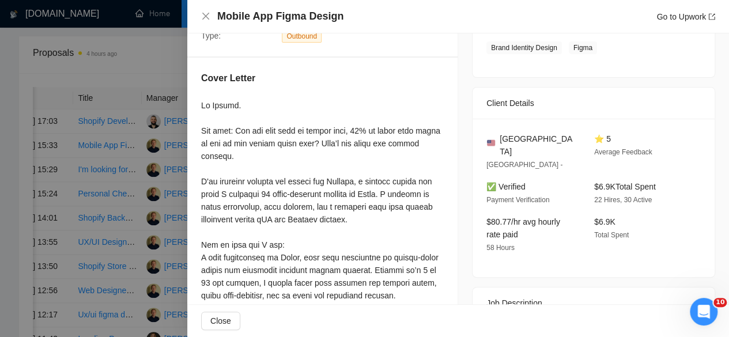
scroll to position [200, 0]
click at [127, 119] on div at bounding box center [364, 168] width 729 height 337
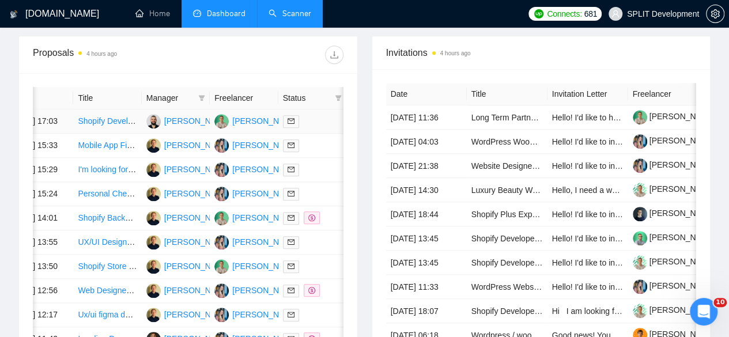
click at [127, 119] on td "Shopify Developer (Custom Development & API Integration)" at bounding box center [107, 122] width 68 height 24
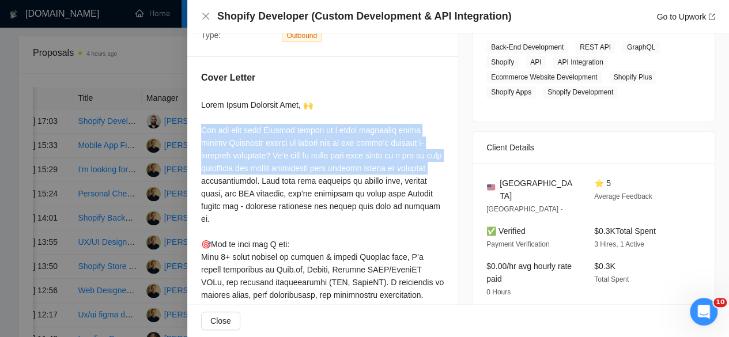
drag, startPoint x: 202, startPoint y: 130, endPoint x: 281, endPoint y: 156, distance: 83.3
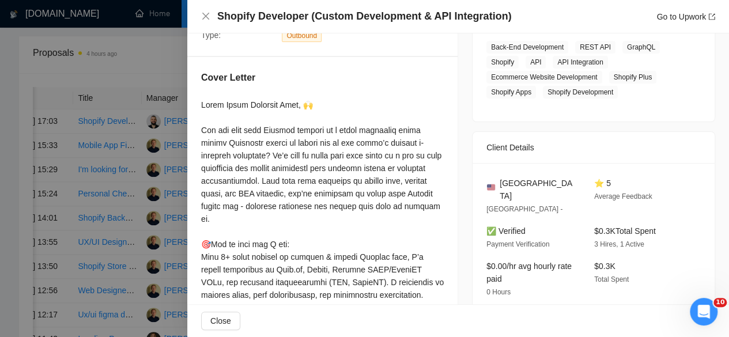
click at [139, 147] on div at bounding box center [364, 168] width 729 height 337
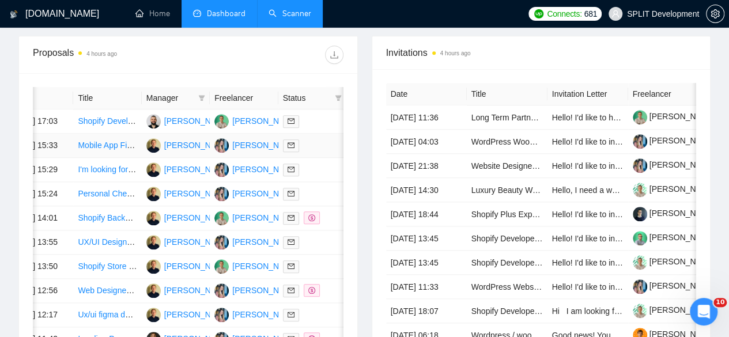
click at [92, 150] on td "Mobile App Figma Design" at bounding box center [107, 146] width 68 height 24
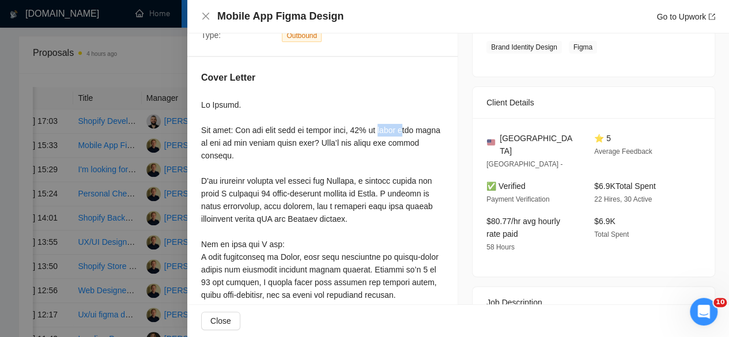
drag, startPoint x: 355, startPoint y: 131, endPoint x: 382, endPoint y: 131, distance: 26.5
click at [382, 131] on div at bounding box center [322, 264] width 243 height 330
click at [404, 132] on div at bounding box center [322, 264] width 243 height 330
drag, startPoint x: 284, startPoint y: 139, endPoint x: 324, endPoint y: 139, distance: 39.8
click at [324, 139] on div at bounding box center [322, 264] width 243 height 330
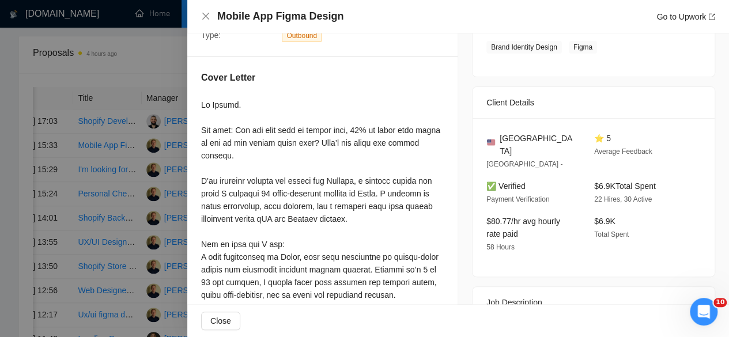
click at [358, 130] on div at bounding box center [322, 264] width 243 height 330
drag, startPoint x: 354, startPoint y: 129, endPoint x: 373, endPoint y: 129, distance: 19.6
click at [373, 129] on div at bounding box center [322, 264] width 243 height 330
drag, startPoint x: 312, startPoint y: 126, endPoint x: 402, endPoint y: 129, distance: 90.0
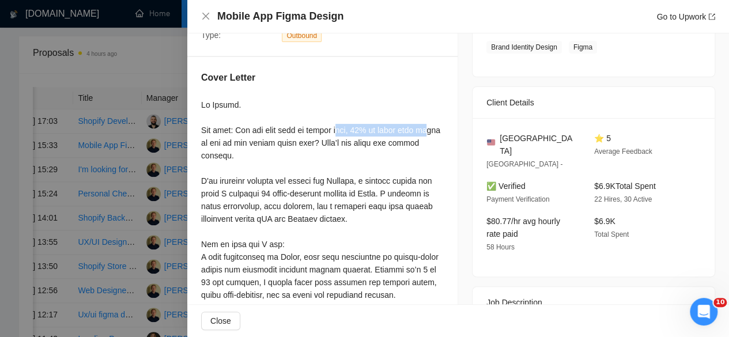
click at [402, 129] on div at bounding box center [322, 264] width 243 height 330
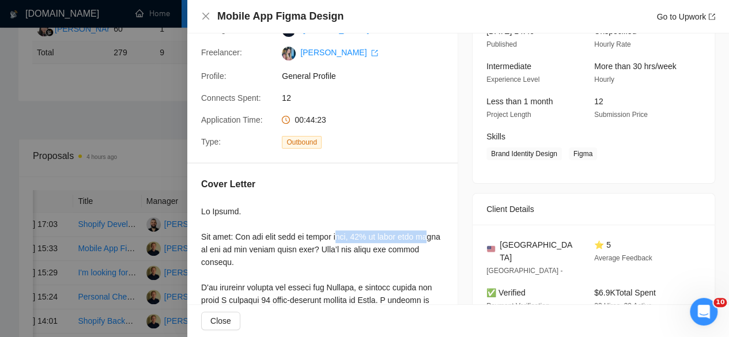
scroll to position [177, 0]
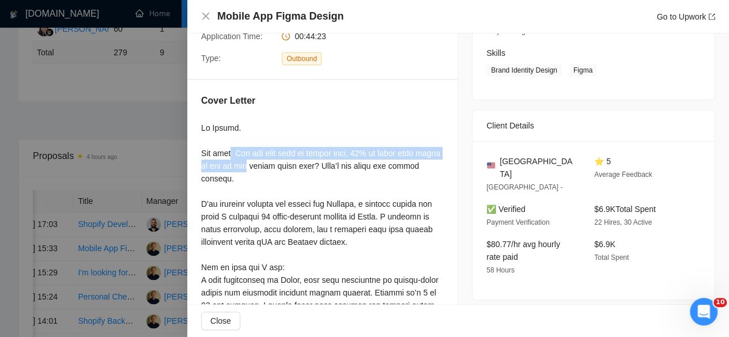
drag, startPoint x: 202, startPoint y: 150, endPoint x: 243, endPoint y: 168, distance: 44.4
click at [243, 168] on div at bounding box center [322, 287] width 243 height 330
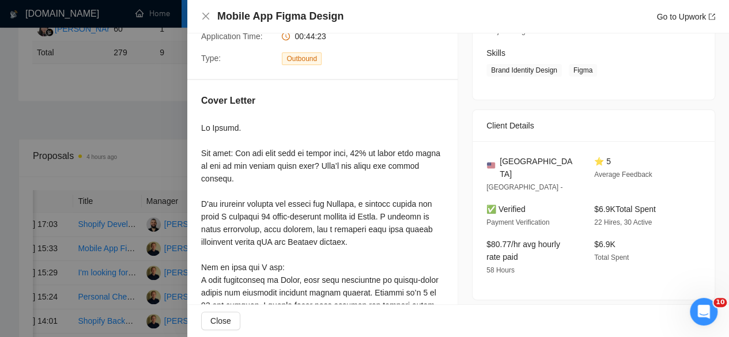
click at [138, 221] on div at bounding box center [364, 168] width 729 height 337
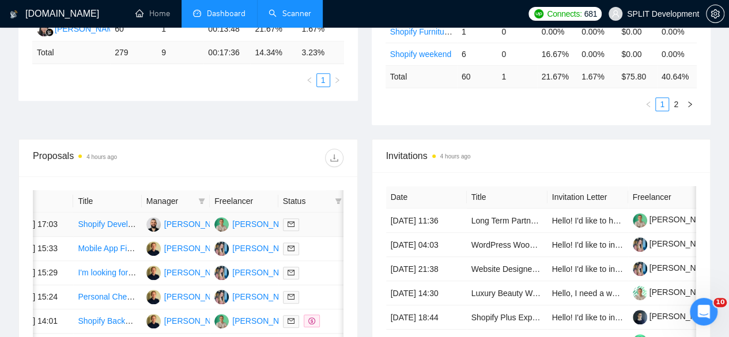
click at [138, 221] on td "Shopify Developer (Custom Development & API Integration)" at bounding box center [107, 225] width 68 height 24
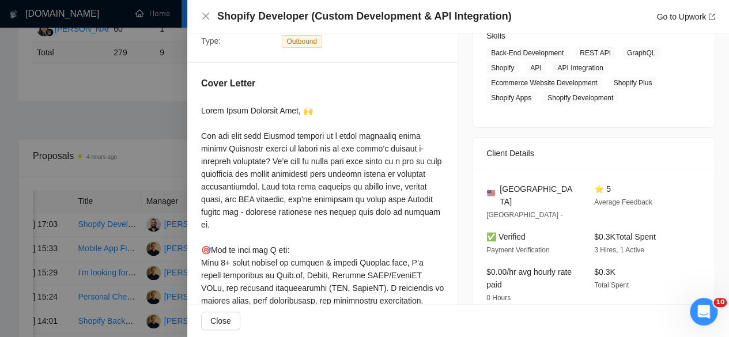
scroll to position [195, 0]
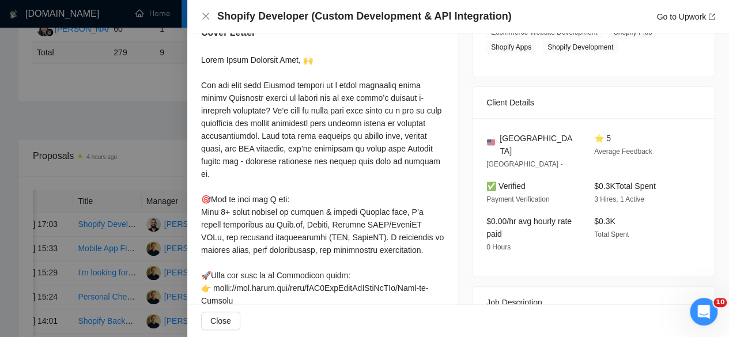
scroll to position [246, 0]
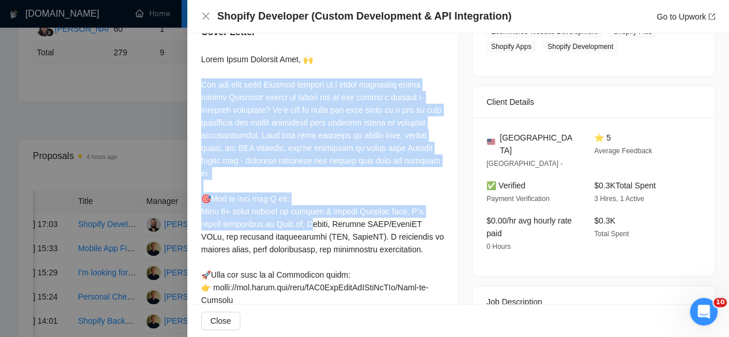
drag, startPoint x: 244, startPoint y: 176, endPoint x: 201, endPoint y: 88, distance: 98.2
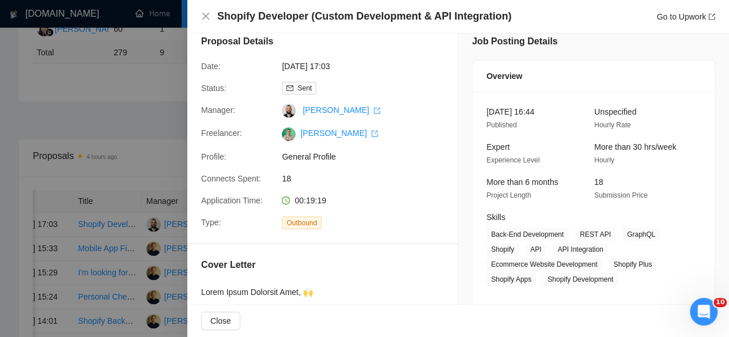
scroll to position [0, 0]
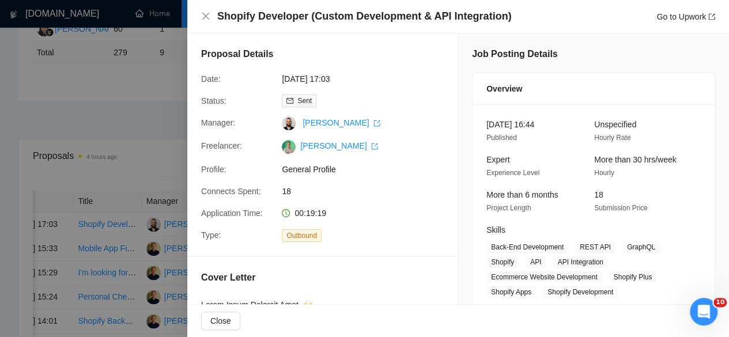
click at [143, 135] on div at bounding box center [364, 168] width 729 height 337
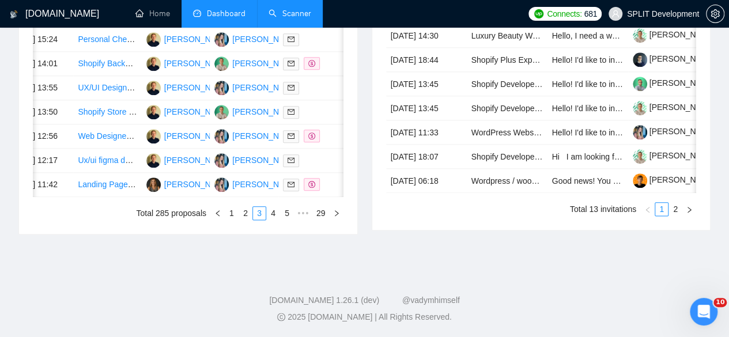
scroll to position [635, 0]
click at [236, 220] on link "1" at bounding box center [231, 213] width 13 height 13
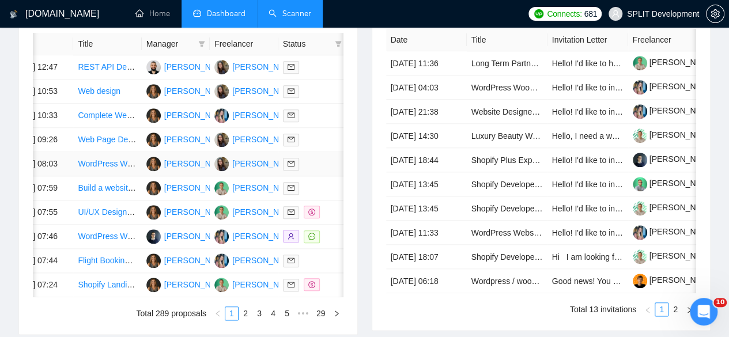
scroll to position [681, 0]
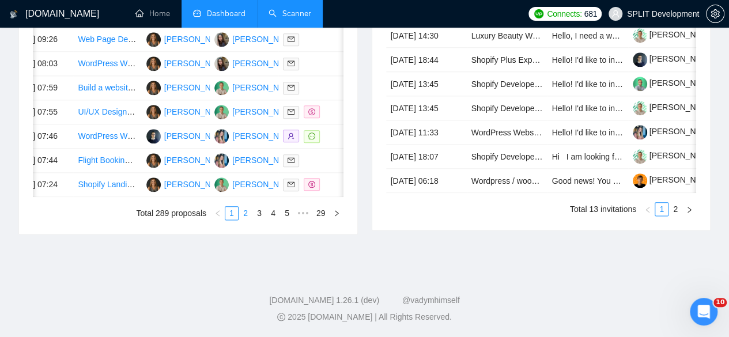
click at [249, 220] on link "2" at bounding box center [245, 213] width 13 height 13
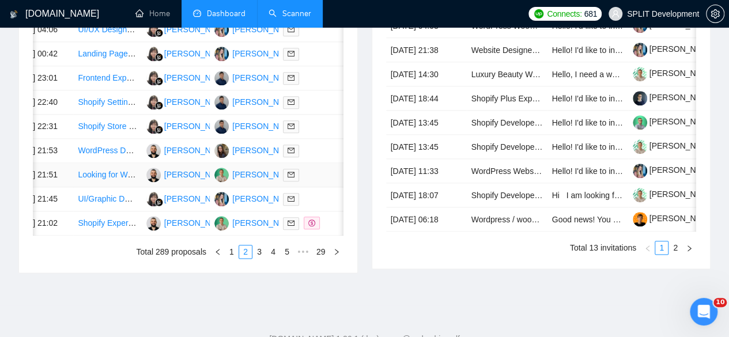
scroll to position [647, 0]
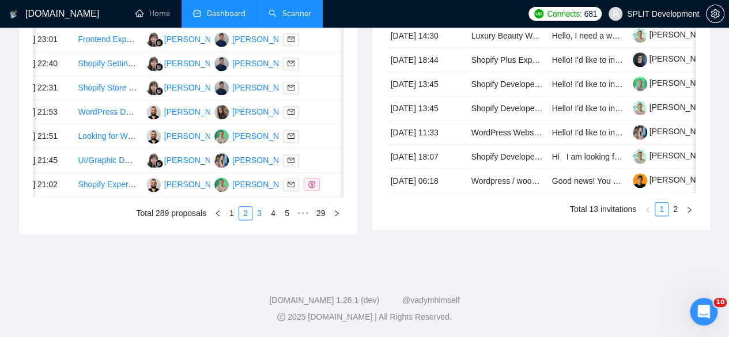
click at [260, 220] on link "3" at bounding box center [259, 213] width 13 height 13
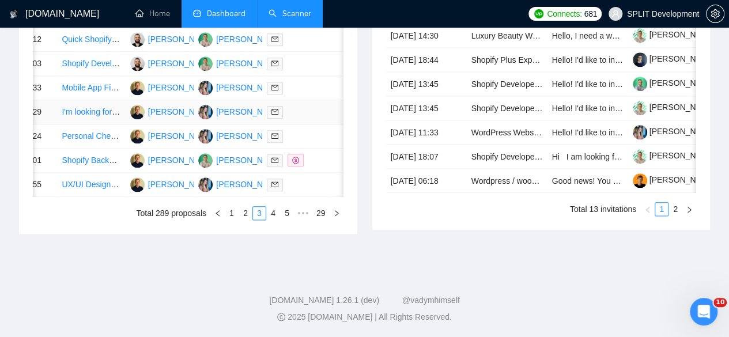
scroll to position [703, 0]
click at [273, 213] on link "4" at bounding box center [273, 213] width 13 height 13
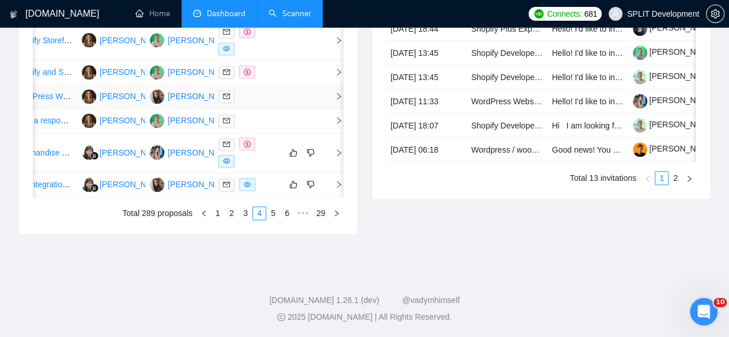
scroll to position [673, 0]
click at [275, 220] on link "5" at bounding box center [273, 213] width 13 height 13
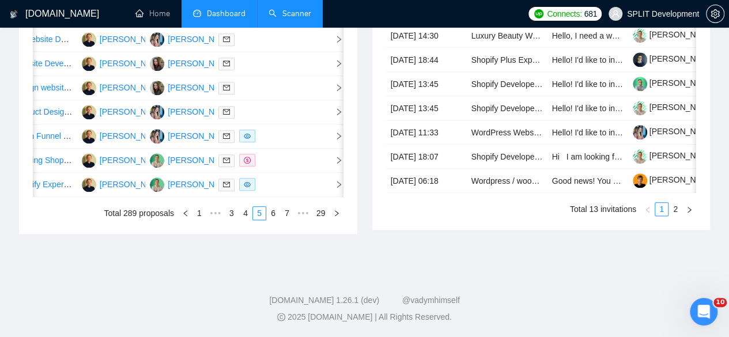
scroll to position [124, 0]
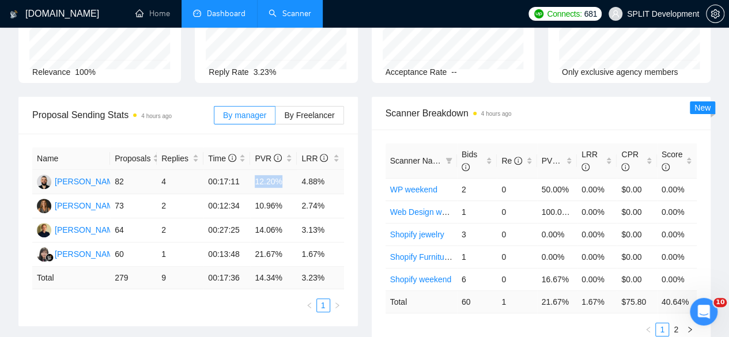
drag, startPoint x: 254, startPoint y: 163, endPoint x: 284, endPoint y: 163, distance: 30.0
click at [284, 170] on td "12.20%" at bounding box center [273, 182] width 47 height 24
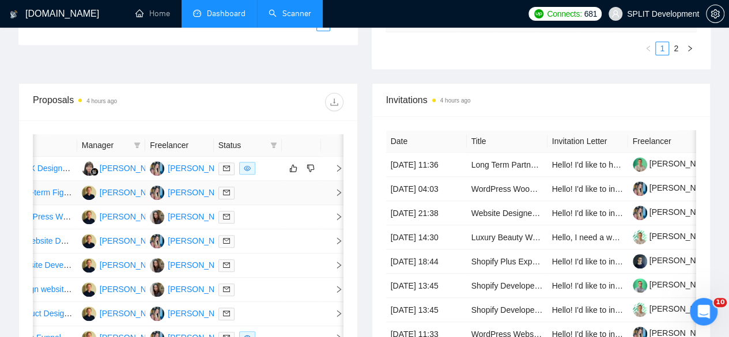
scroll to position [486, 0]
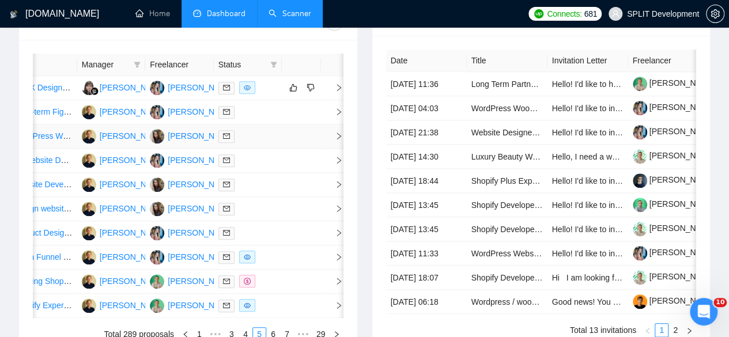
click at [69, 149] on td "WordPress Web Design Expert Needed" at bounding box center [43, 136] width 68 height 24
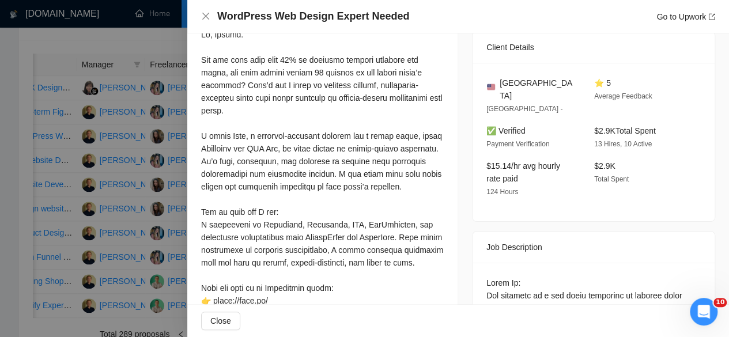
scroll to position [243, 0]
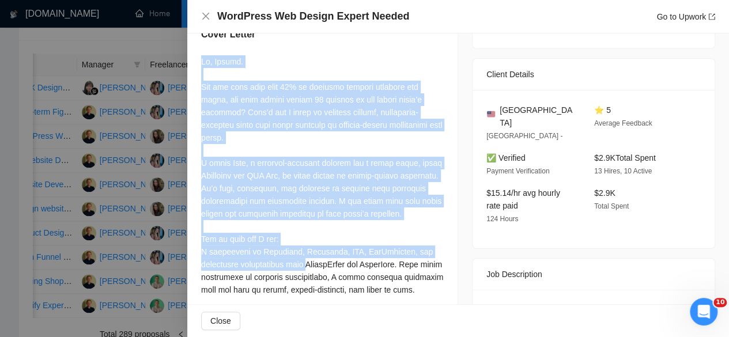
drag, startPoint x: 426, startPoint y: 215, endPoint x: 199, endPoint y: 65, distance: 272.1
click at [199, 65] on div "Cover Letter" at bounding box center [322, 310] width 270 height 592
click at [437, 214] on div at bounding box center [322, 321] width 243 height 533
drag, startPoint x: 437, startPoint y: 214, endPoint x: 195, endPoint y: 67, distance: 283.7
click at [195, 67] on div "Cover Letter" at bounding box center [322, 310] width 270 height 592
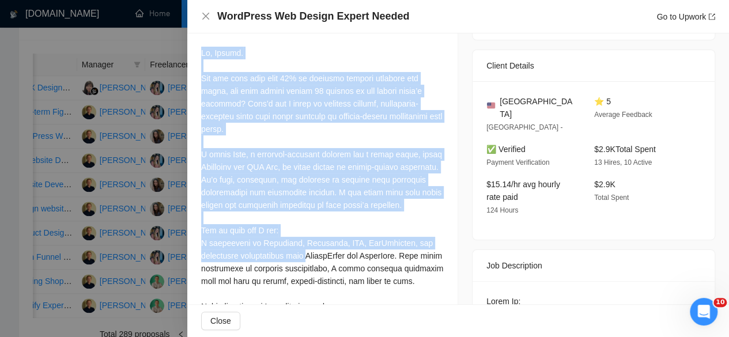
scroll to position [250, 0]
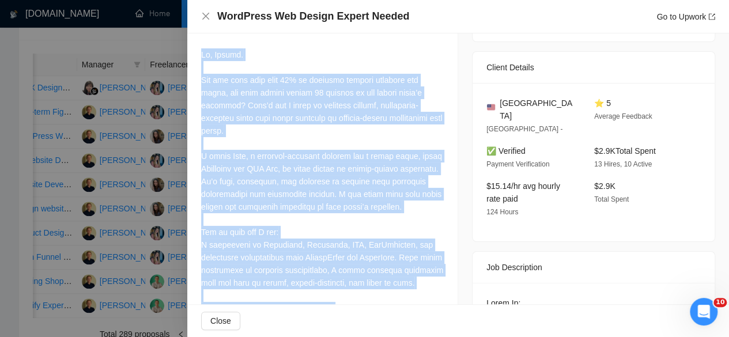
drag, startPoint x: 436, startPoint y: 283, endPoint x: 194, endPoint y: 57, distance: 331.1
click at [194, 57] on div "Cover Letter" at bounding box center [322, 303] width 270 height 592
click at [347, 142] on div at bounding box center [322, 314] width 243 height 533
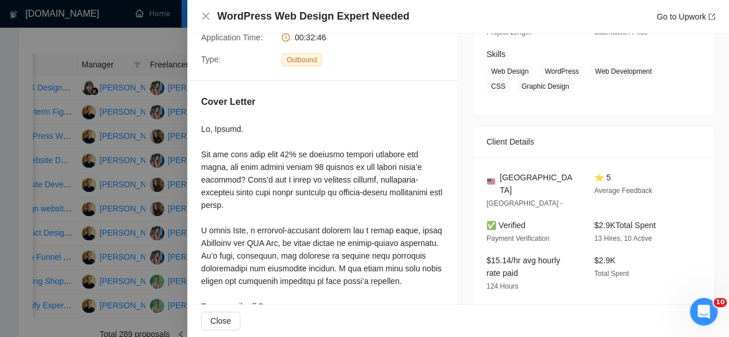
scroll to position [175, 0]
click at [107, 174] on div at bounding box center [364, 168] width 729 height 337
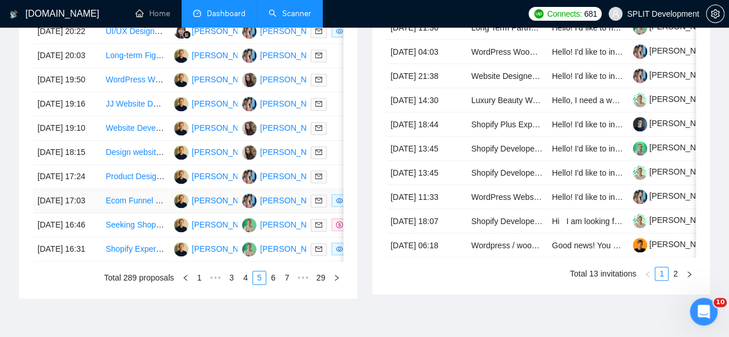
scroll to position [664, 0]
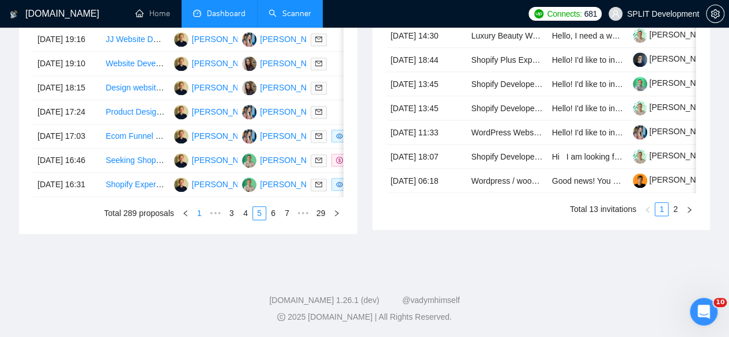
click at [205, 220] on link "1" at bounding box center [199, 213] width 13 height 13
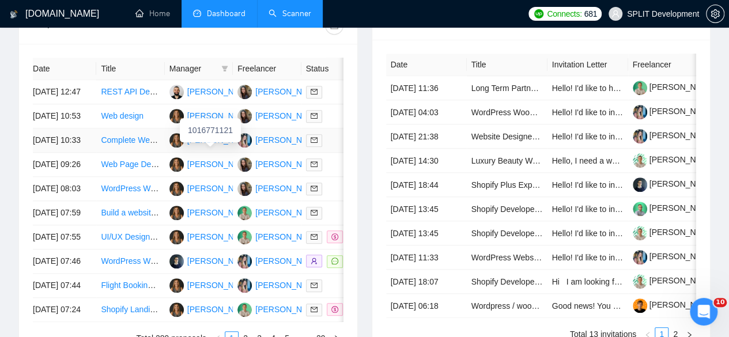
scroll to position [0, 0]
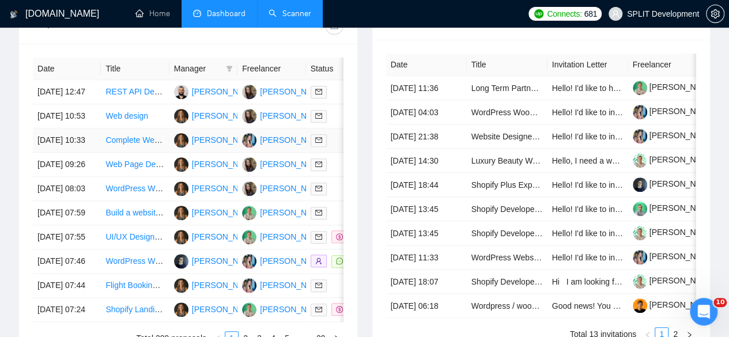
click at [97, 153] on td "[DATE] 10:33" at bounding box center [67, 141] width 68 height 24
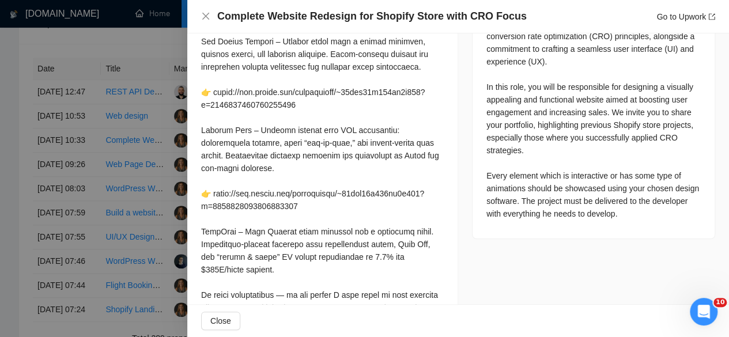
scroll to position [572, 0]
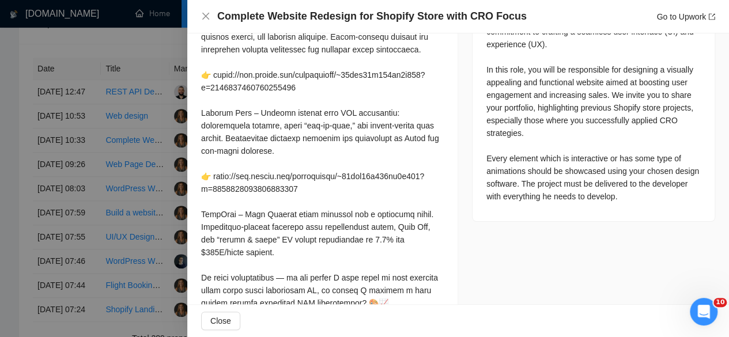
click at [123, 219] on div at bounding box center [364, 168] width 729 height 337
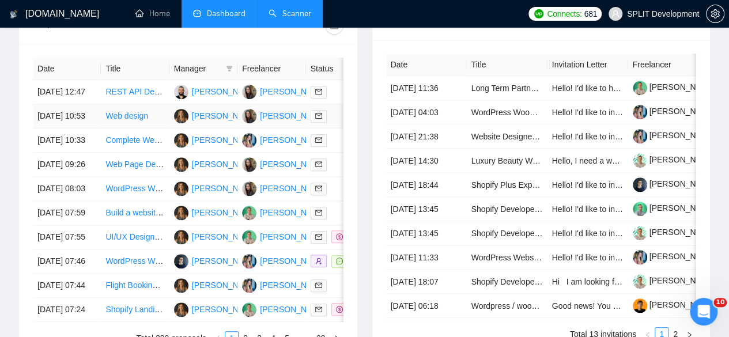
click at [85, 107] on td "[DATE] 10:53" at bounding box center [67, 116] width 68 height 24
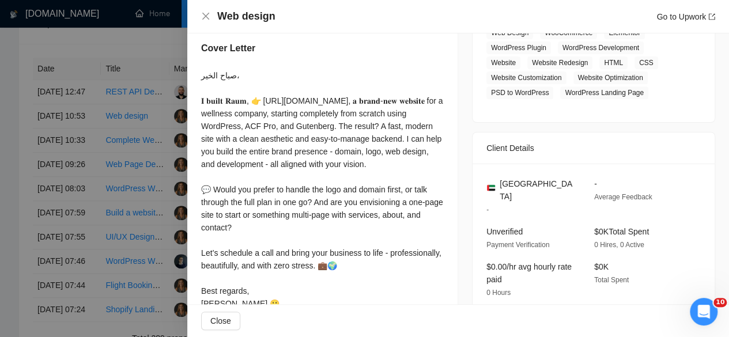
scroll to position [226, 0]
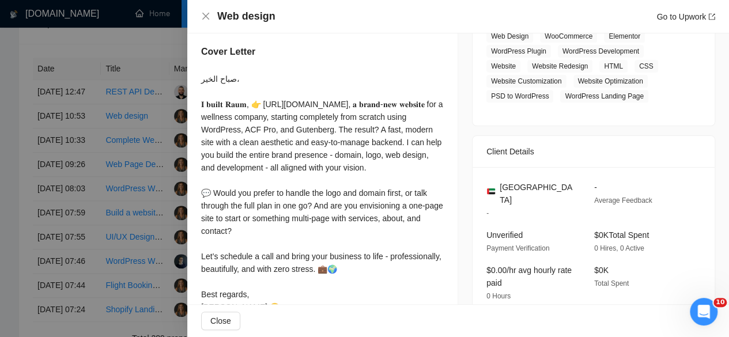
click at [133, 201] on div at bounding box center [364, 168] width 729 height 337
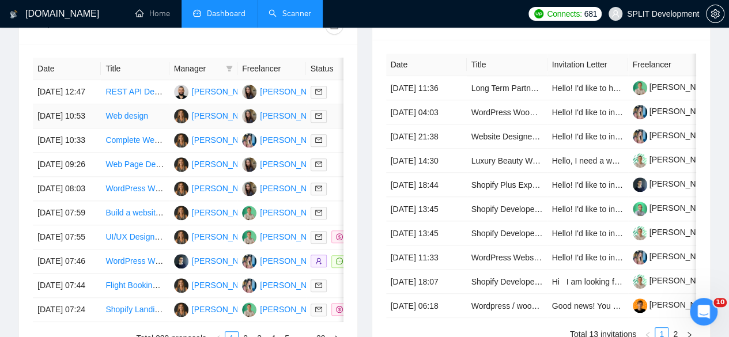
click at [90, 104] on td "[DATE] 10:53" at bounding box center [67, 116] width 68 height 24
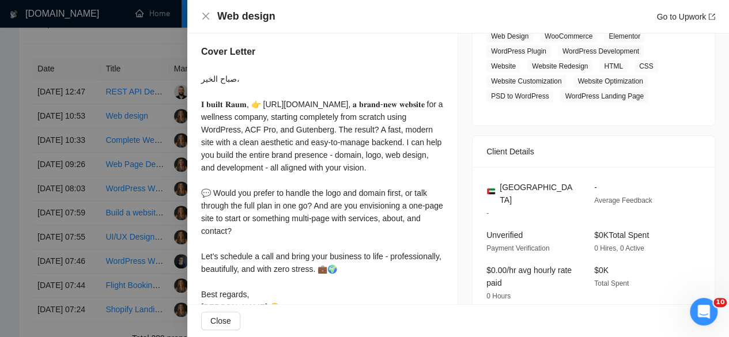
click at [92, 210] on div at bounding box center [364, 168] width 729 height 337
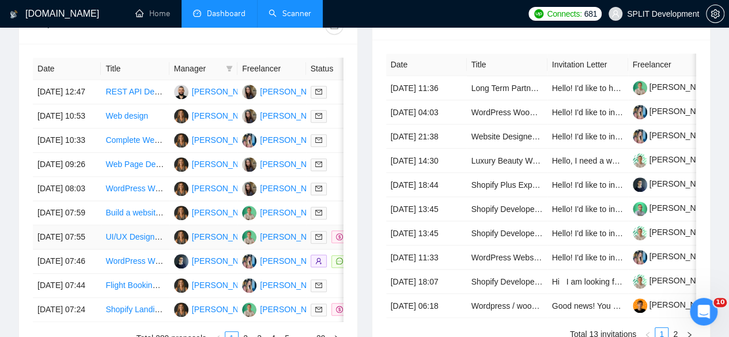
click at [97, 250] on td "[DATE] 07:55" at bounding box center [67, 237] width 68 height 24
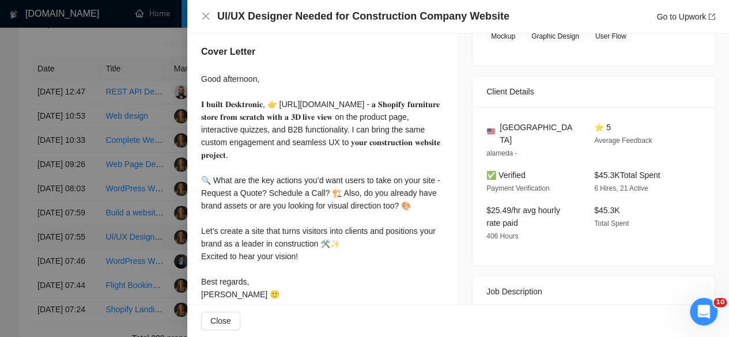
click at [97, 286] on div at bounding box center [364, 168] width 729 height 337
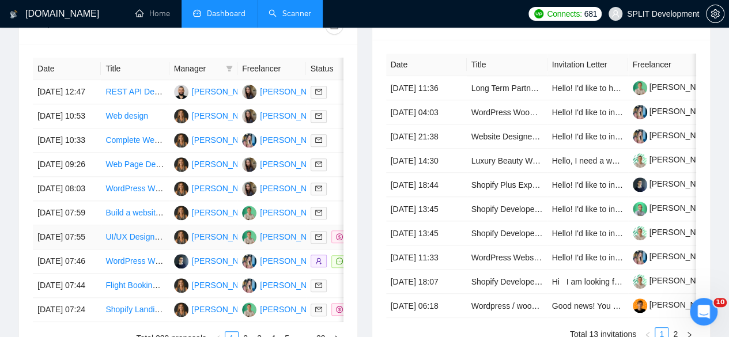
scroll to position [618, 0]
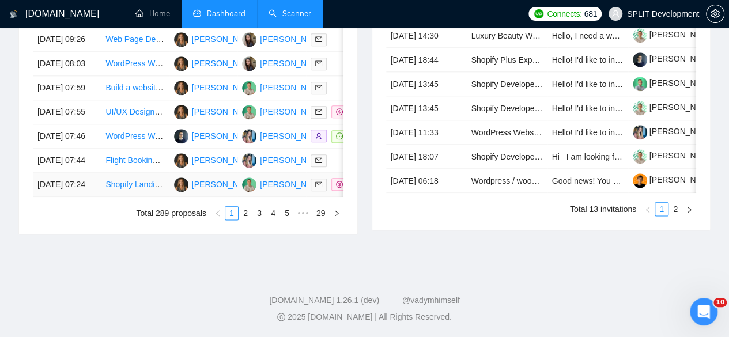
click at [100, 197] on td "[DATE] 07:24" at bounding box center [67, 185] width 68 height 24
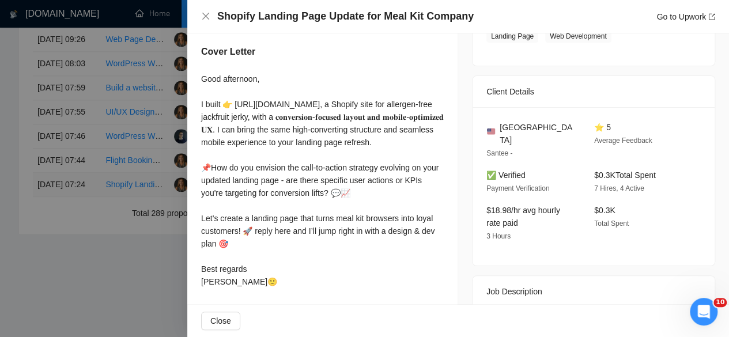
click at [100, 248] on div at bounding box center [364, 168] width 729 height 337
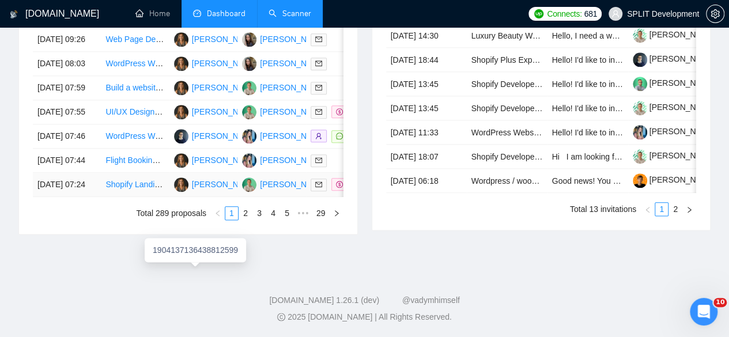
scroll to position [688, 0]
click at [248, 220] on link "2" at bounding box center [245, 213] width 13 height 13
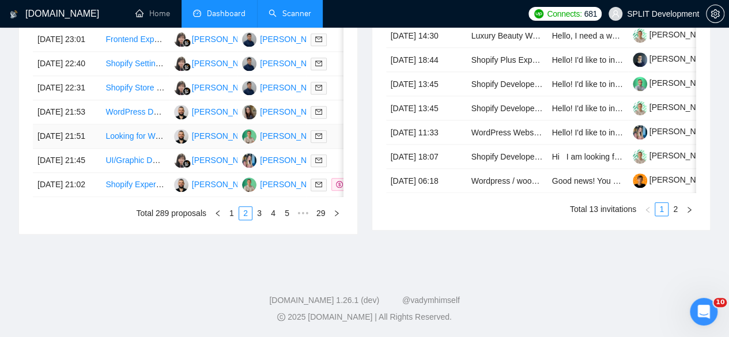
scroll to position [657, 0]
click at [89, 173] on td "[DATE] 21:45" at bounding box center [67, 161] width 68 height 24
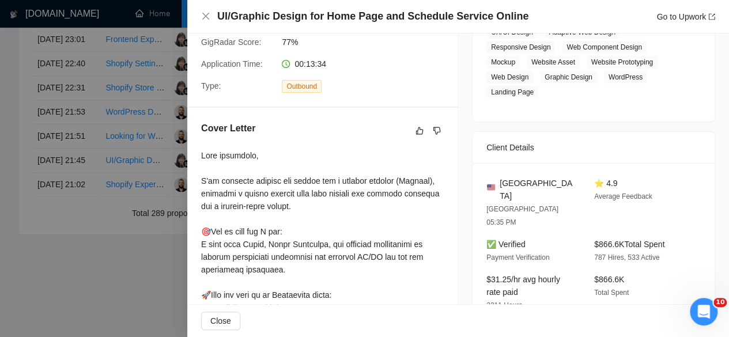
scroll to position [216, 0]
click at [104, 134] on div at bounding box center [364, 168] width 729 height 337
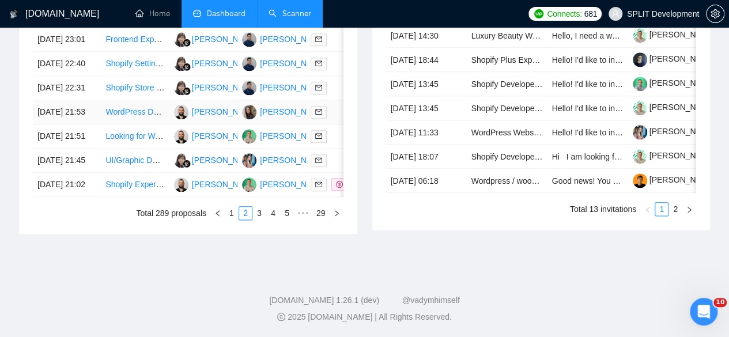
scroll to position [541, 0]
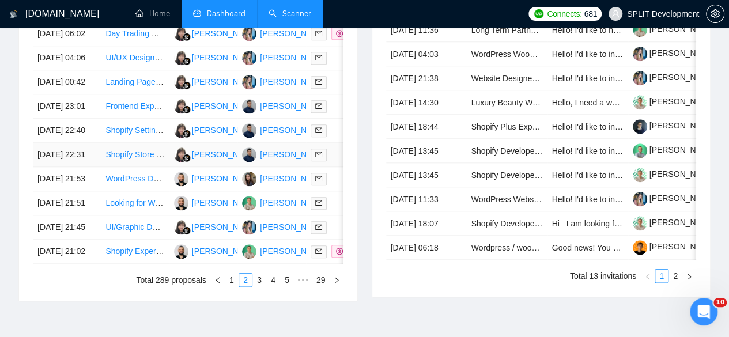
click at [96, 167] on td "[DATE] 22:31" at bounding box center [67, 155] width 68 height 24
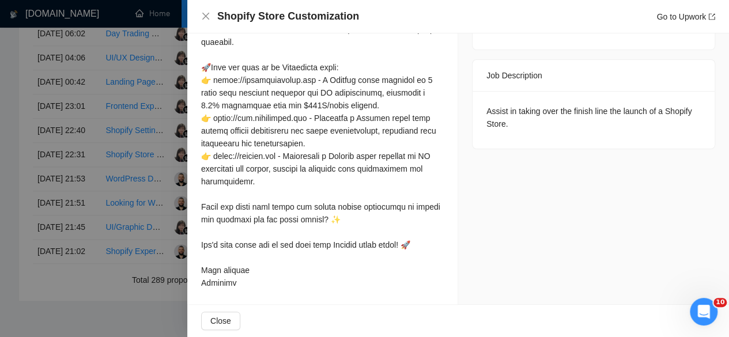
scroll to position [443, 0]
click at [130, 153] on div at bounding box center [364, 168] width 729 height 337
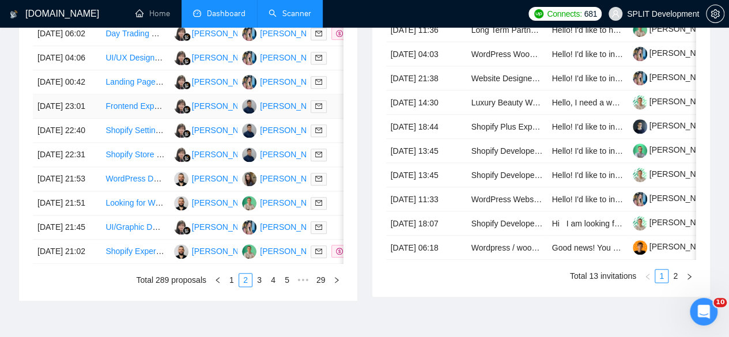
click at [101, 119] on td "Frontend Expert for Headless Ecommerce Development" at bounding box center [135, 107] width 68 height 24
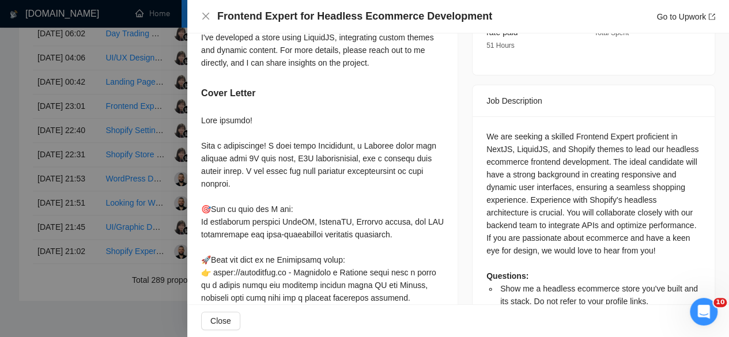
scroll to position [436, 0]
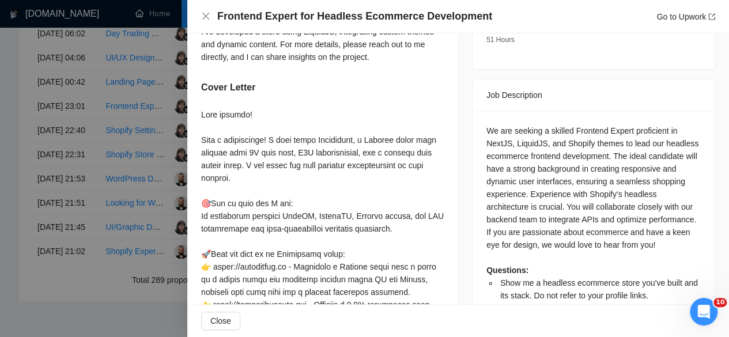
click at [121, 165] on div at bounding box center [364, 168] width 729 height 337
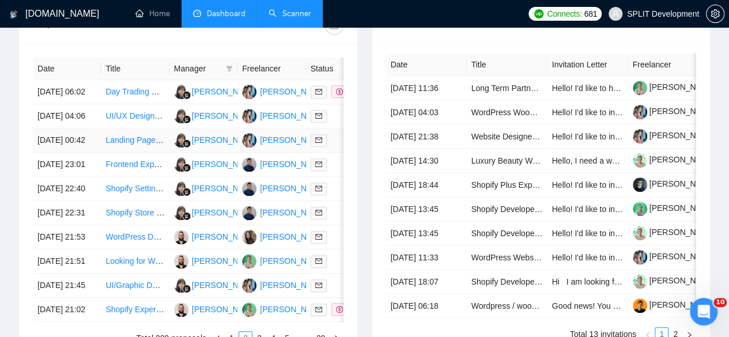
scroll to position [474, 0]
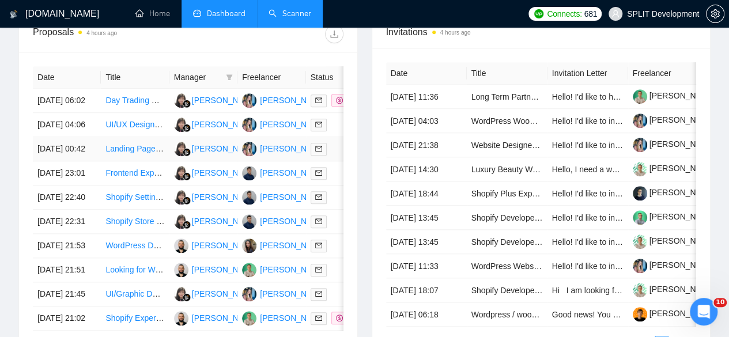
click at [86, 152] on td "[DATE] 00:42" at bounding box center [67, 149] width 68 height 24
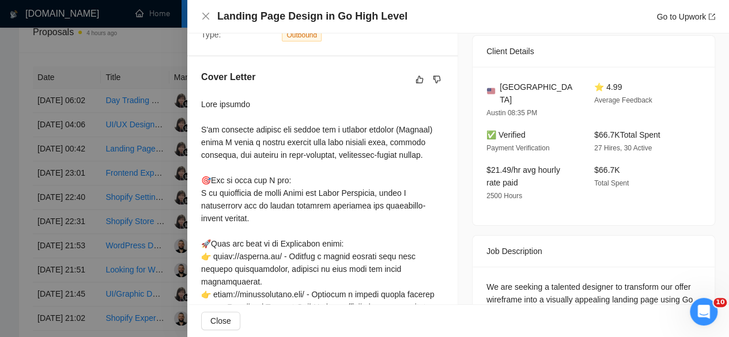
scroll to position [265, 0]
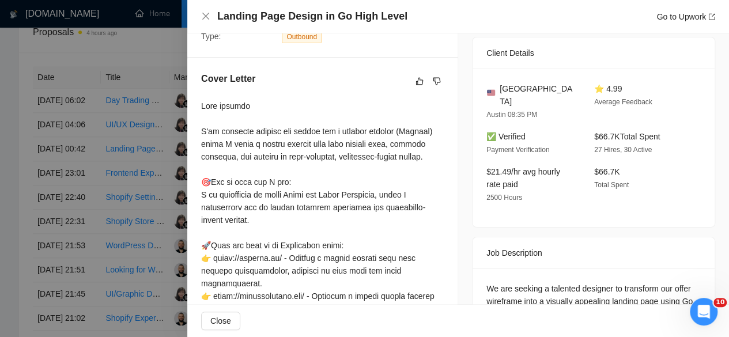
click at [128, 127] on div at bounding box center [364, 168] width 729 height 337
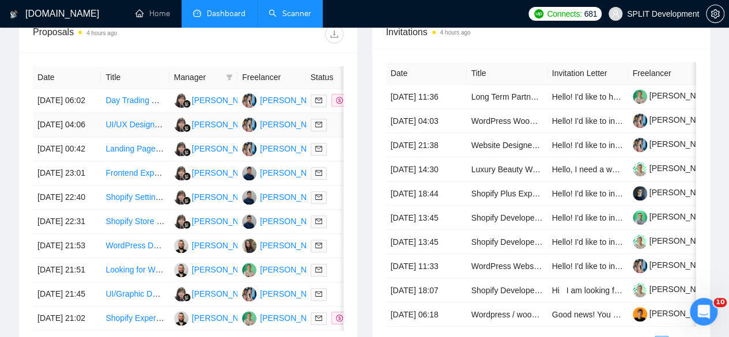
click at [90, 116] on td "[DATE] 04:06" at bounding box center [67, 125] width 68 height 24
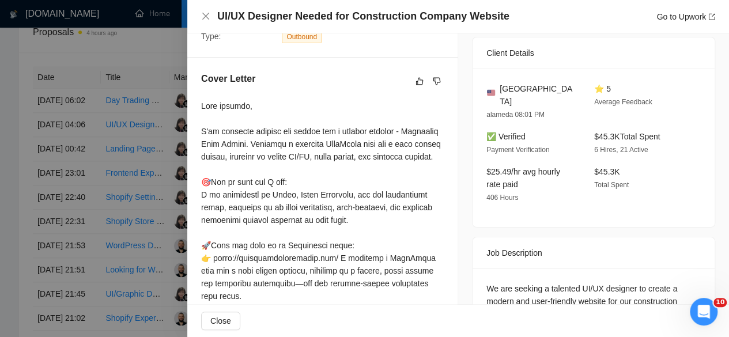
click at [90, 116] on div at bounding box center [364, 168] width 729 height 337
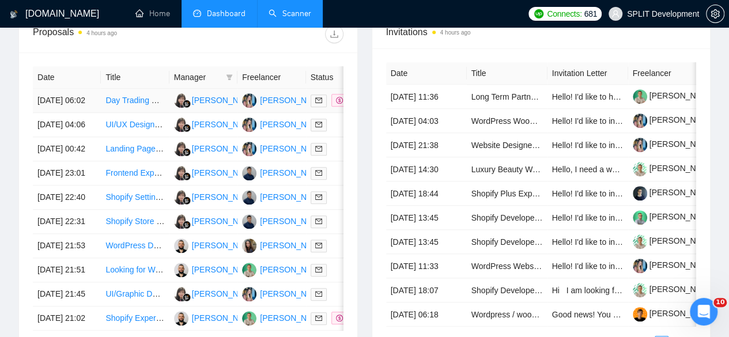
click at [89, 91] on td "[DATE] 06:02" at bounding box center [67, 101] width 68 height 24
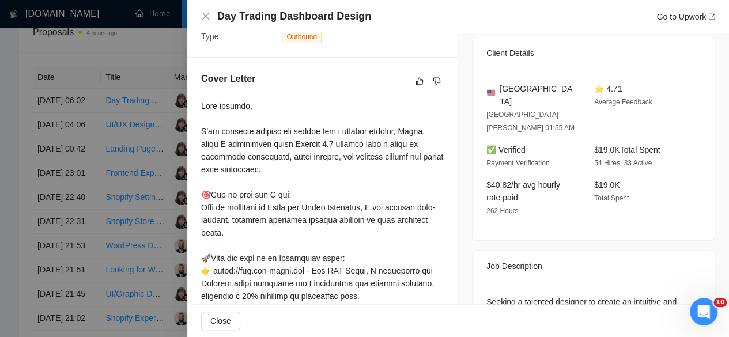
click at [134, 191] on div at bounding box center [364, 168] width 729 height 337
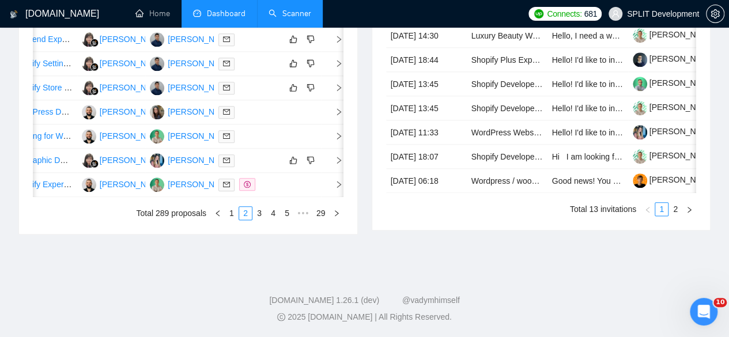
scroll to position [632, 0]
click at [258, 220] on link "3" at bounding box center [259, 213] width 13 height 13
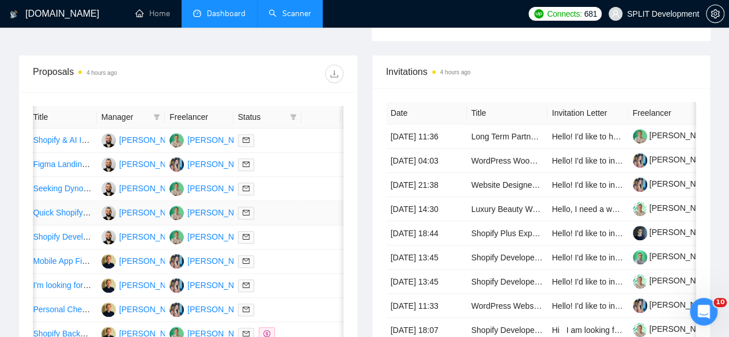
scroll to position [658, 0]
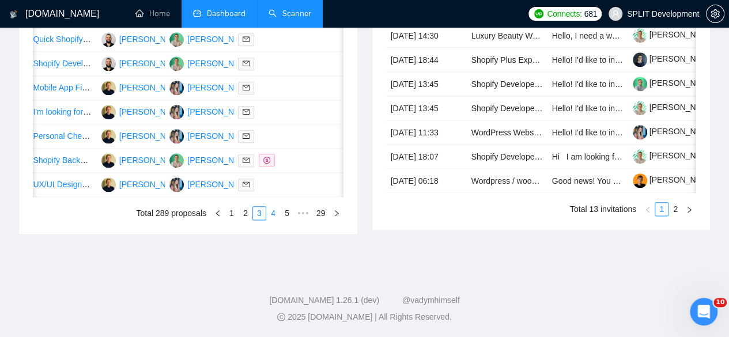
click at [273, 220] on link "4" at bounding box center [273, 213] width 13 height 13
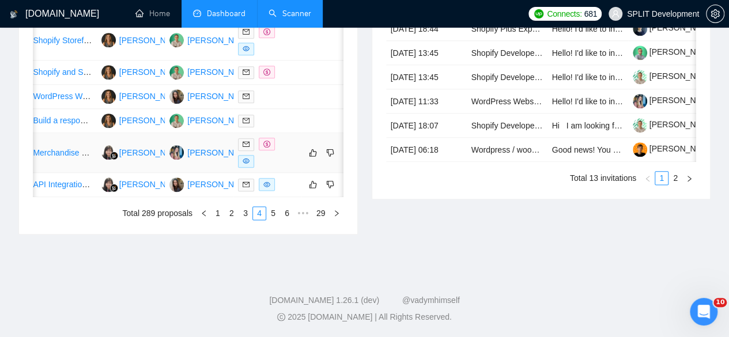
scroll to position [0, 0]
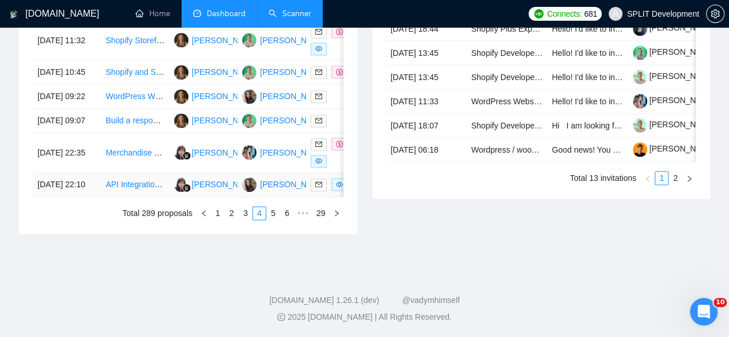
click at [164, 197] on td "API Integration Expert for WordPress Multi-Store Sites" at bounding box center [135, 185] width 68 height 24
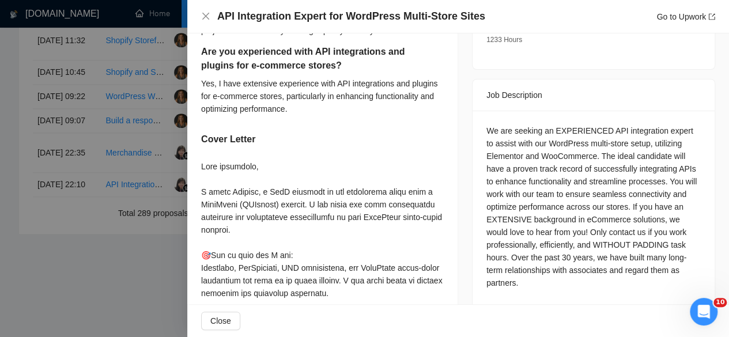
scroll to position [436, 0]
click at [142, 197] on div at bounding box center [364, 168] width 729 height 337
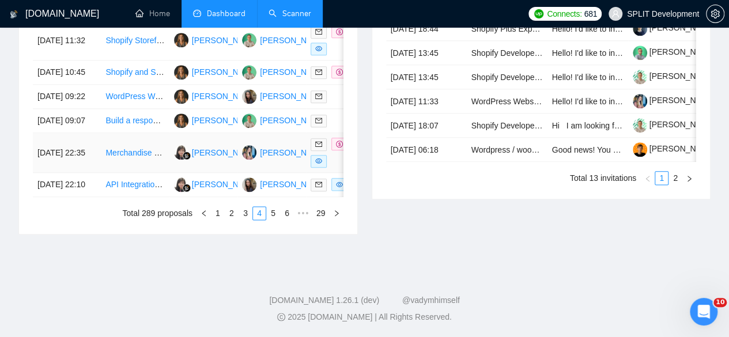
click at [84, 173] on td "[DATE] 22:35" at bounding box center [67, 153] width 68 height 40
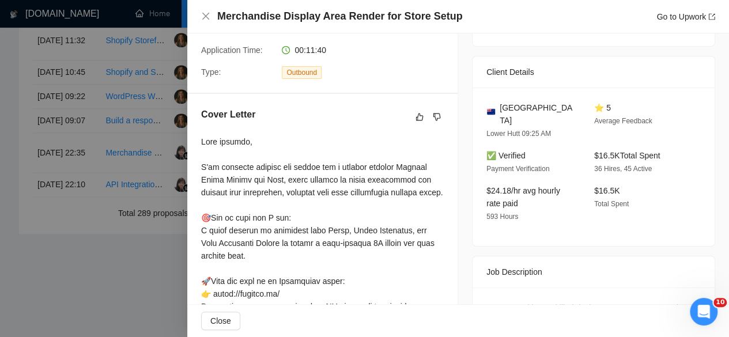
scroll to position [244, 0]
click at [135, 153] on div at bounding box center [364, 168] width 729 height 337
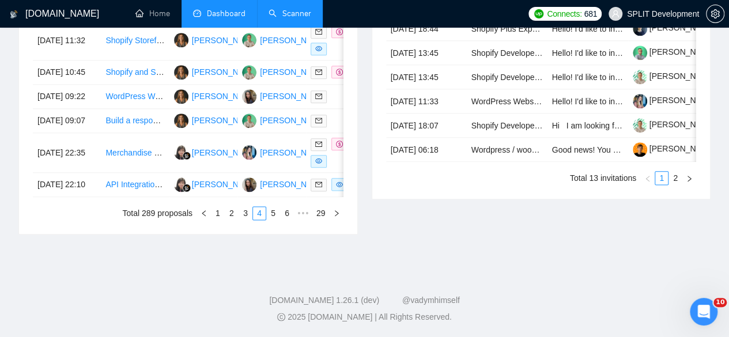
scroll to position [711, 0]
click at [267, 213] on link "5" at bounding box center [273, 213] width 13 height 13
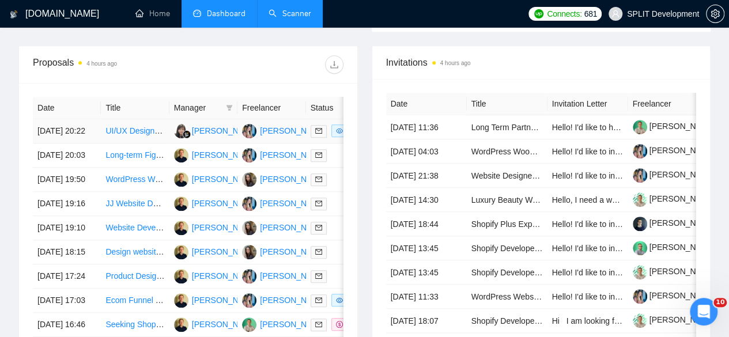
scroll to position [443, 0]
click at [95, 120] on td "[DATE] 20:22" at bounding box center [67, 132] width 68 height 24
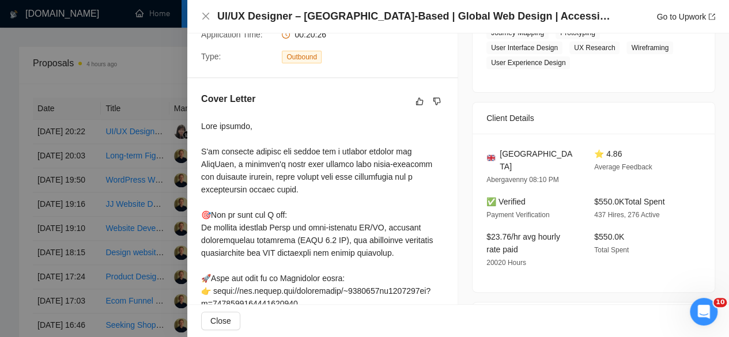
click at [135, 182] on div at bounding box center [364, 168] width 729 height 337
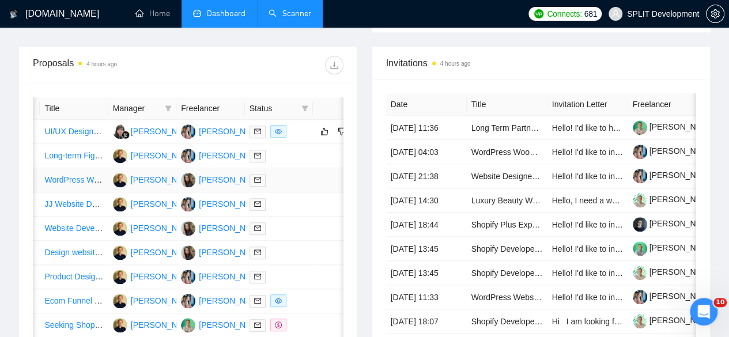
scroll to position [703, 0]
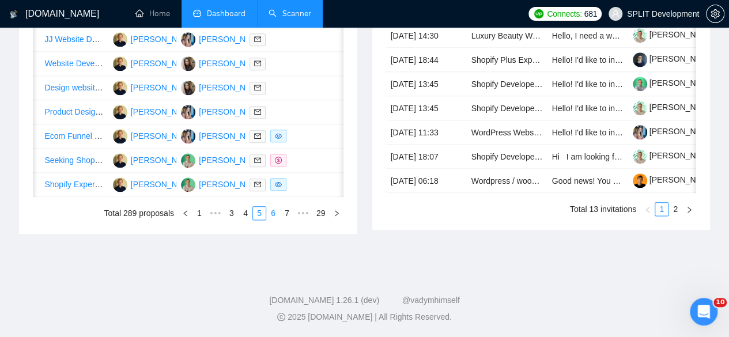
click at [274, 207] on link "6" at bounding box center [273, 213] width 13 height 13
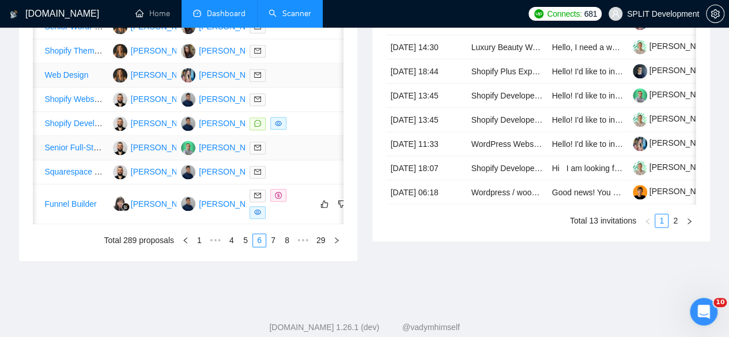
scroll to position [595, 0]
click at [84, 225] on td "Funnel Builder" at bounding box center [74, 205] width 68 height 40
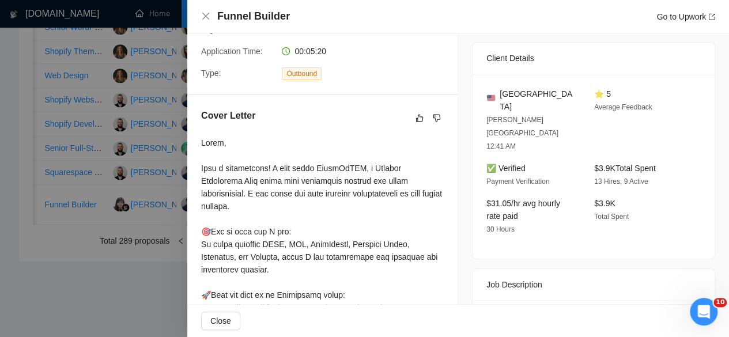
click at [84, 269] on div at bounding box center [364, 168] width 729 height 337
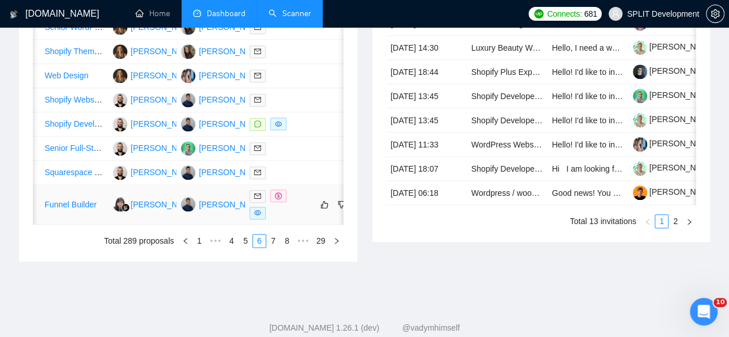
click at [292, 220] on div at bounding box center [279, 205] width 59 height 30
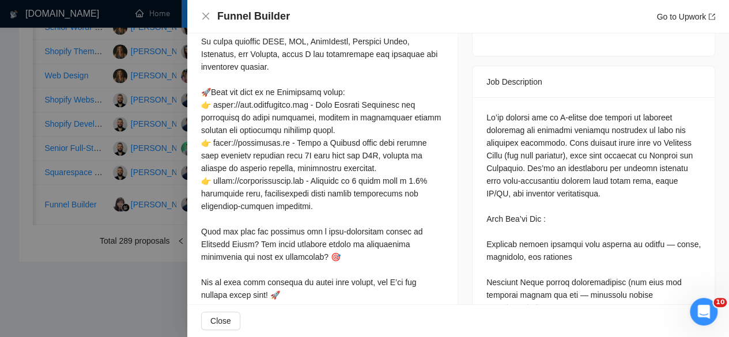
scroll to position [460, 0]
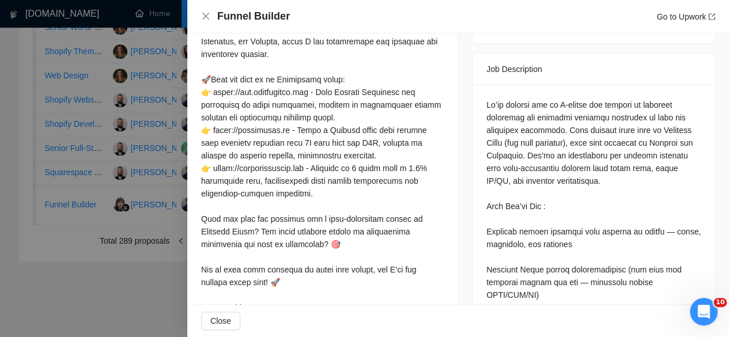
click at [156, 246] on div at bounding box center [364, 168] width 729 height 337
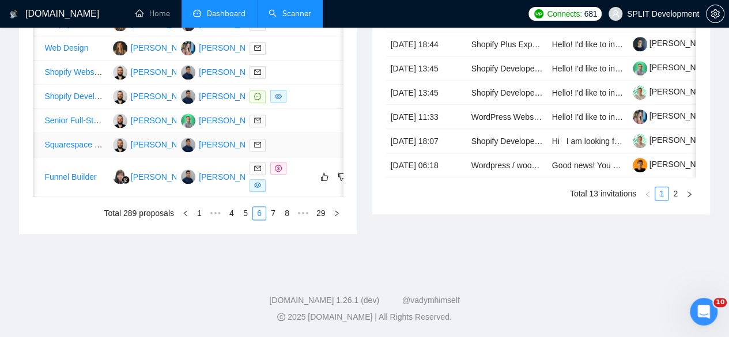
scroll to position [677, 0]
click at [77, 187] on td "Funnel Builder" at bounding box center [74, 177] width 68 height 40
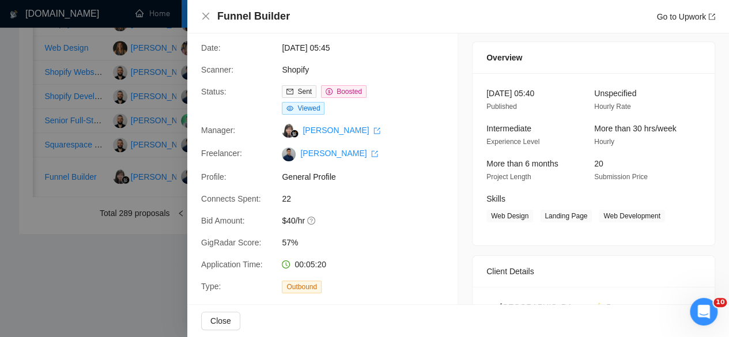
scroll to position [0, 0]
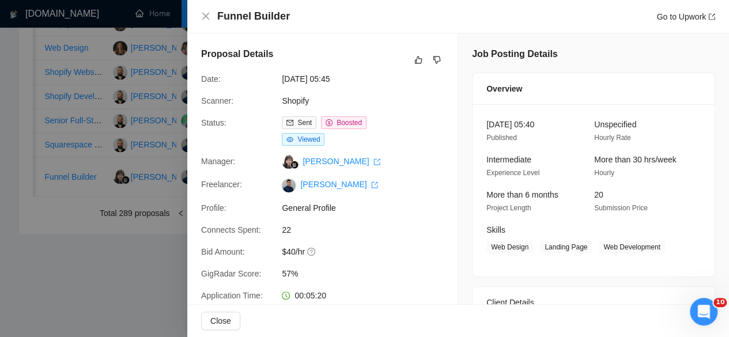
click at [110, 139] on div at bounding box center [364, 168] width 729 height 337
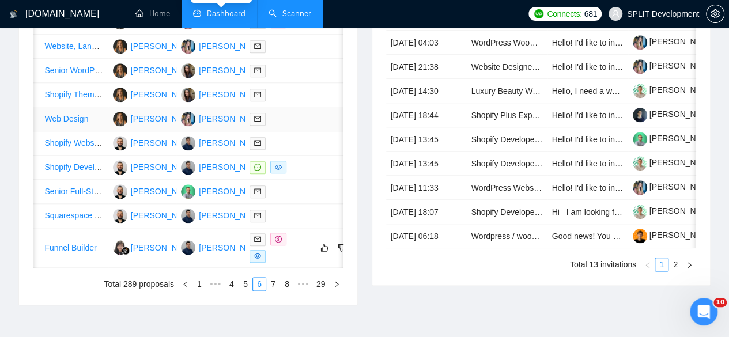
scroll to position [604, 0]
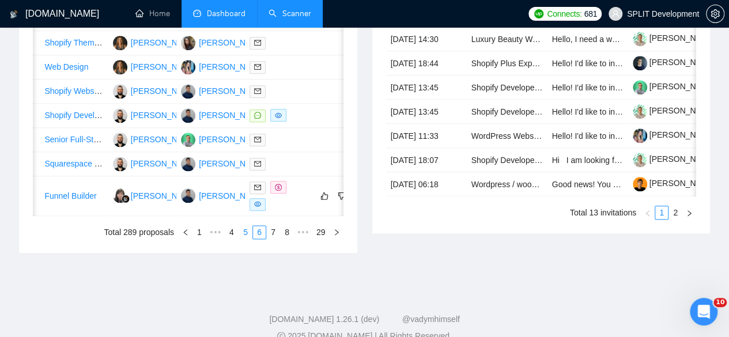
click at [242, 239] on link "5" at bounding box center [245, 232] width 13 height 13
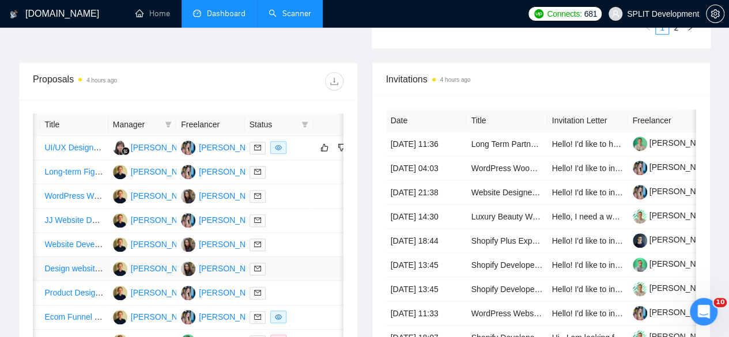
scroll to position [425, 0]
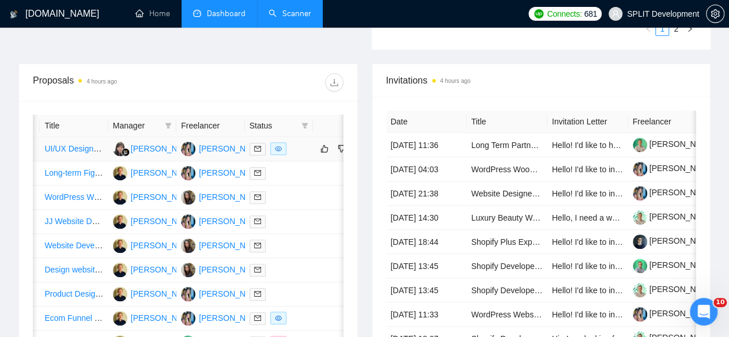
click at [103, 145] on td "UI/UX Designer – [GEOGRAPHIC_DATA]-Based | Global Web Design | Accessibility + …" at bounding box center [74, 149] width 68 height 24
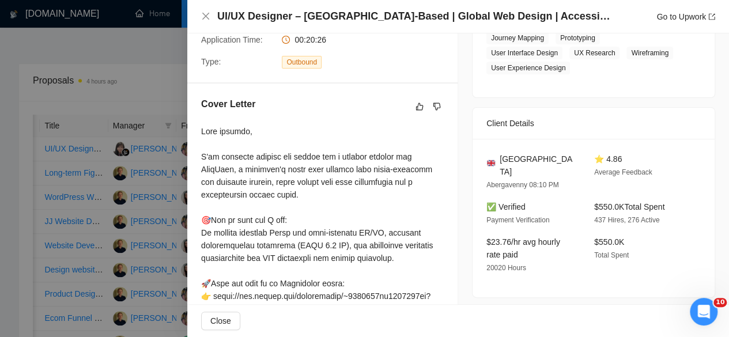
scroll to position [240, 0]
click at [147, 270] on div at bounding box center [364, 168] width 729 height 337
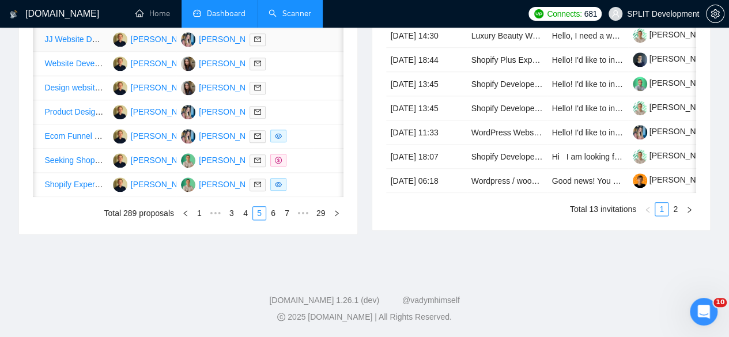
scroll to position [618, 0]
click at [239, 220] on link "4" at bounding box center [245, 213] width 13 height 13
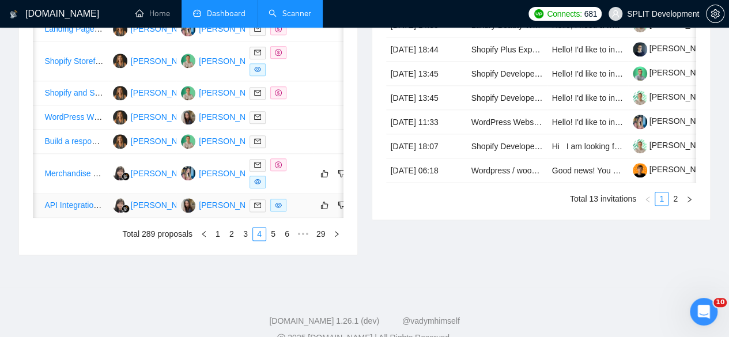
click at [110, 218] on td "[PERSON_NAME]" at bounding box center [142, 206] width 68 height 24
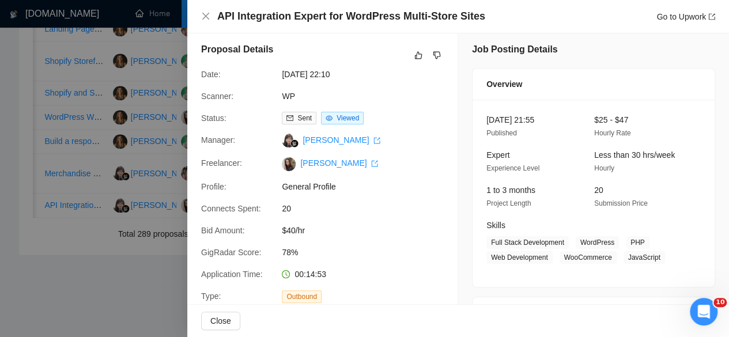
scroll to position [0, 0]
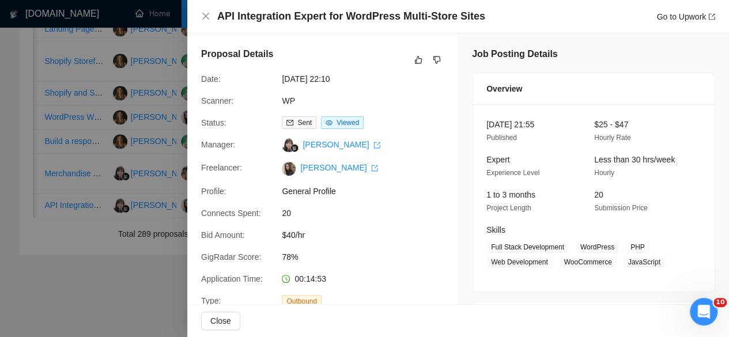
click at [115, 203] on div at bounding box center [364, 168] width 729 height 337
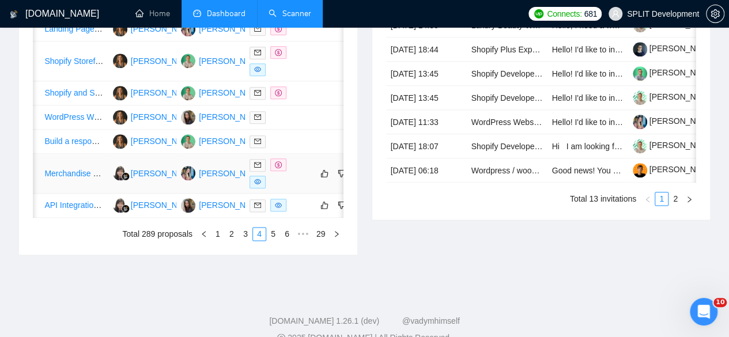
click at [101, 178] on link "Merchandise Display Area Render for Store Setup" at bounding box center [133, 173] width 179 height 9
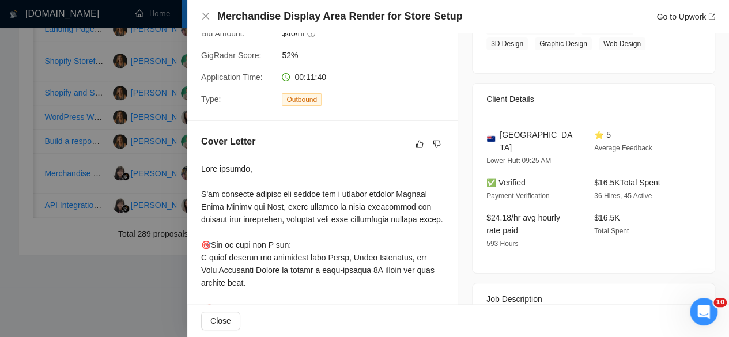
scroll to position [219, 0]
click at [116, 200] on div at bounding box center [364, 168] width 729 height 337
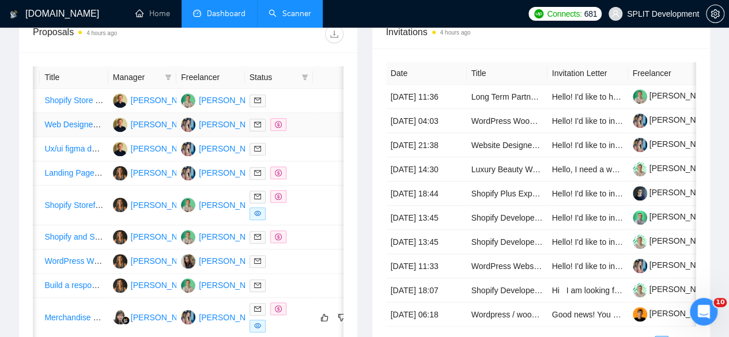
scroll to position [711, 0]
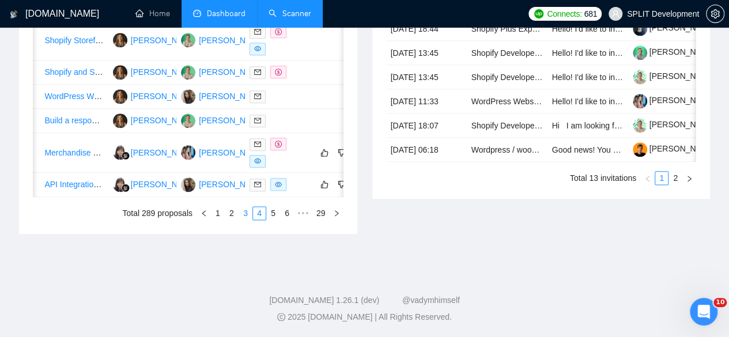
click at [240, 212] on link "3" at bounding box center [245, 213] width 13 height 13
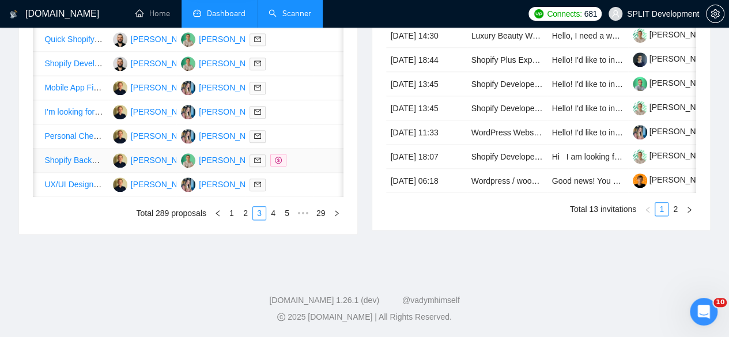
scroll to position [636, 0]
click at [250, 220] on link "2" at bounding box center [245, 213] width 13 height 13
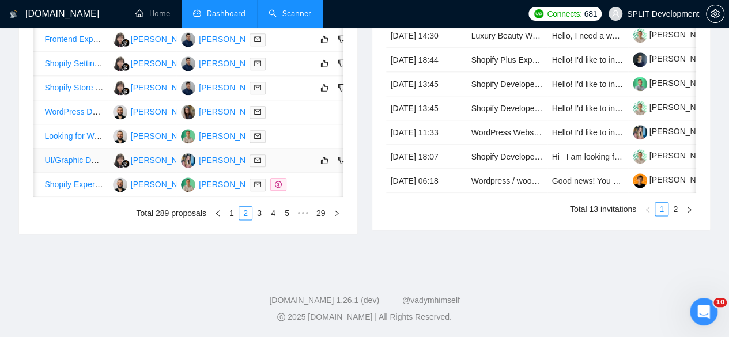
click at [108, 173] on td "[PERSON_NAME]" at bounding box center [142, 161] width 68 height 24
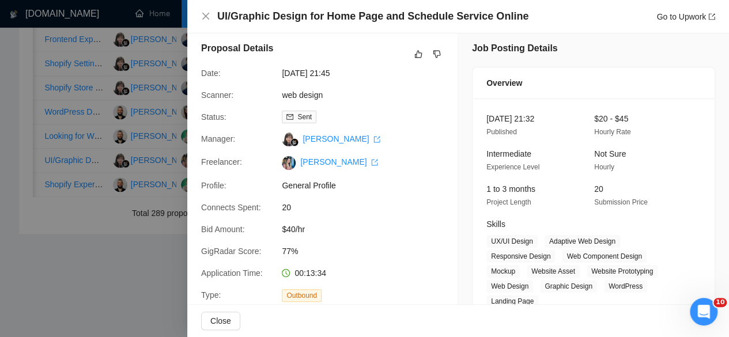
scroll to position [0, 0]
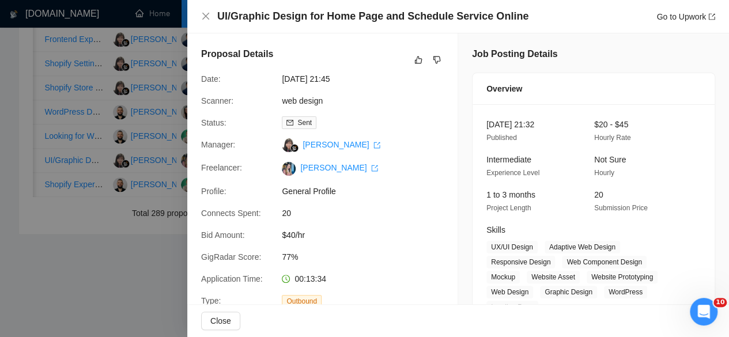
click at [95, 176] on div at bounding box center [364, 168] width 729 height 337
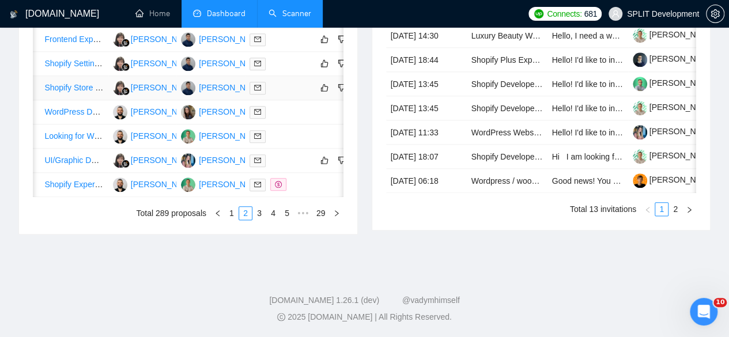
click at [108, 100] on td "[PERSON_NAME]" at bounding box center [142, 88] width 68 height 24
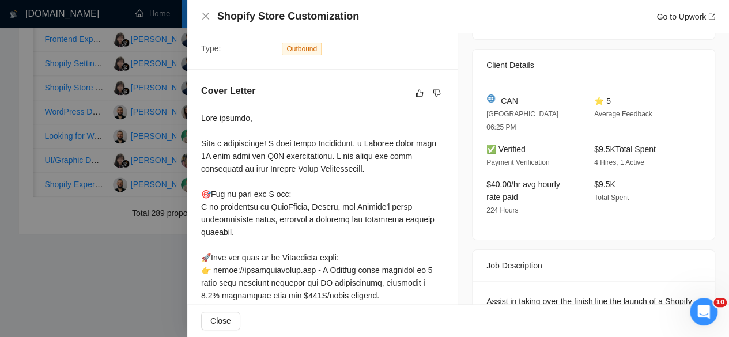
scroll to position [268, 0]
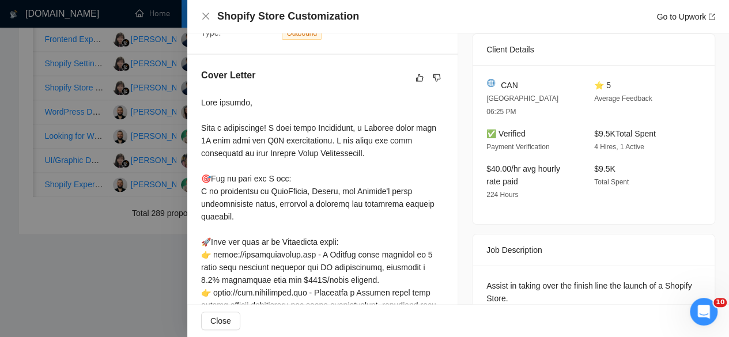
click at [145, 204] on div at bounding box center [364, 168] width 729 height 337
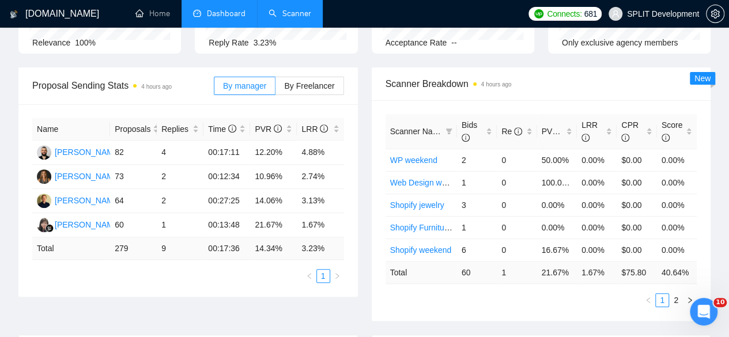
scroll to position [153, 0]
click at [675, 295] on link "2" at bounding box center [676, 301] width 13 height 13
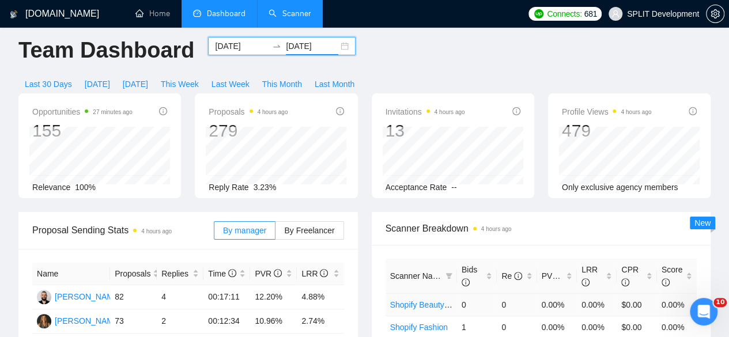
scroll to position [0, 0]
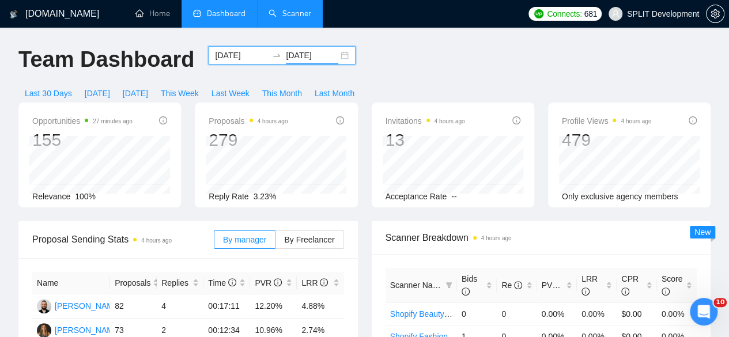
click at [272, 51] on icon "swap-right" at bounding box center [276, 55] width 9 height 9
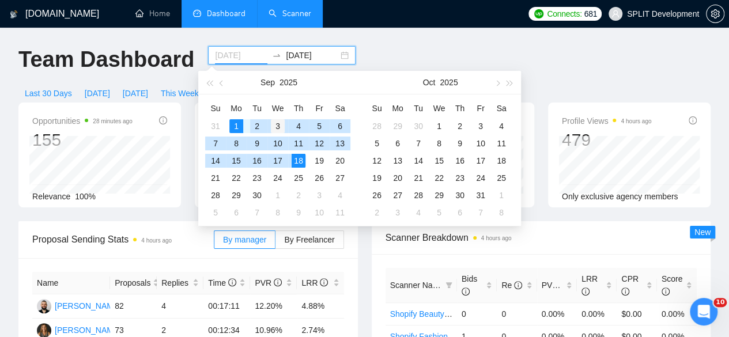
type input "[DATE]"
click at [275, 129] on div "3" at bounding box center [278, 126] width 14 height 14
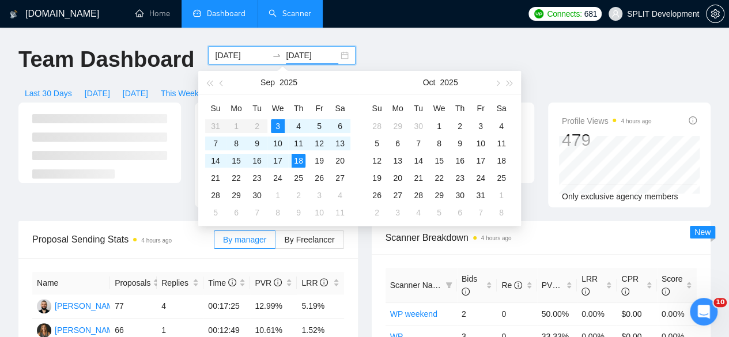
type input "[DATE]"
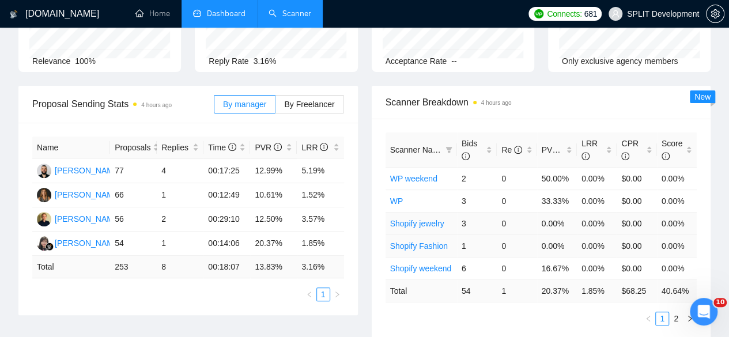
scroll to position [136, 0]
click at [677, 312] on link "2" at bounding box center [676, 318] width 13 height 13
